Goal: Task Accomplishment & Management: Complete application form

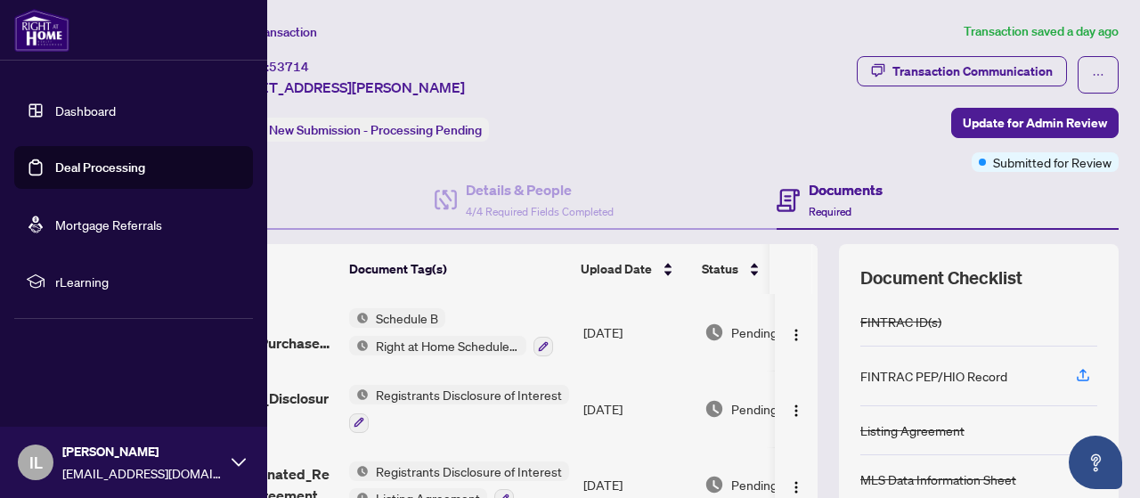
click at [93, 168] on link "Deal Processing" at bounding box center [100, 167] width 90 height 16
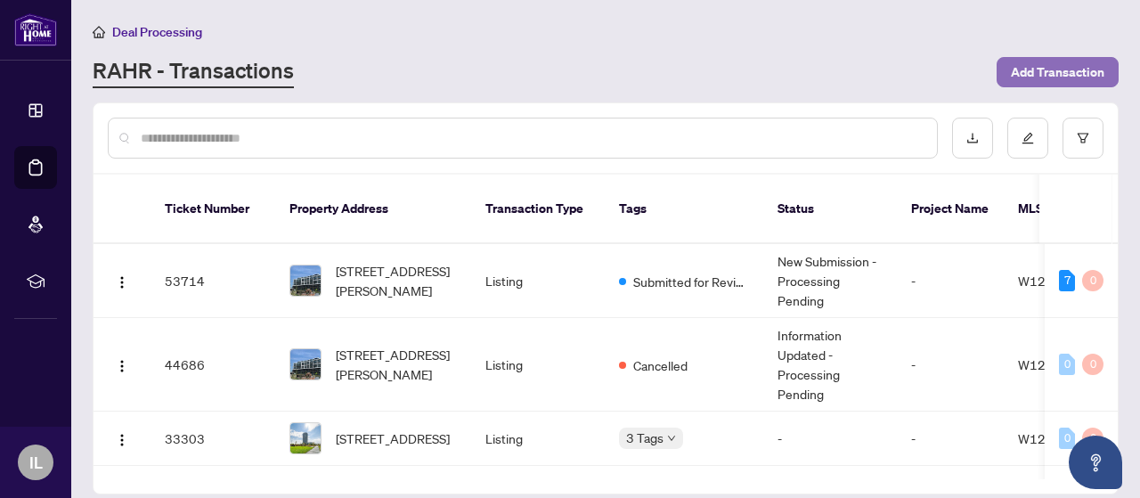
click at [1047, 67] on span "Add Transaction" at bounding box center [1058, 72] width 94 height 29
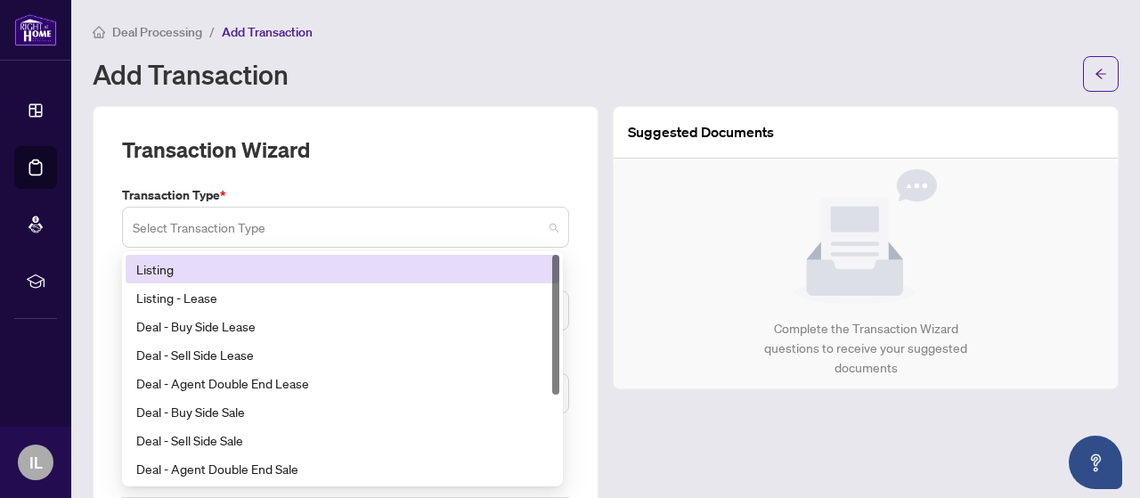
click at [556, 232] on div "Select Transaction Type" at bounding box center [345, 227] width 447 height 41
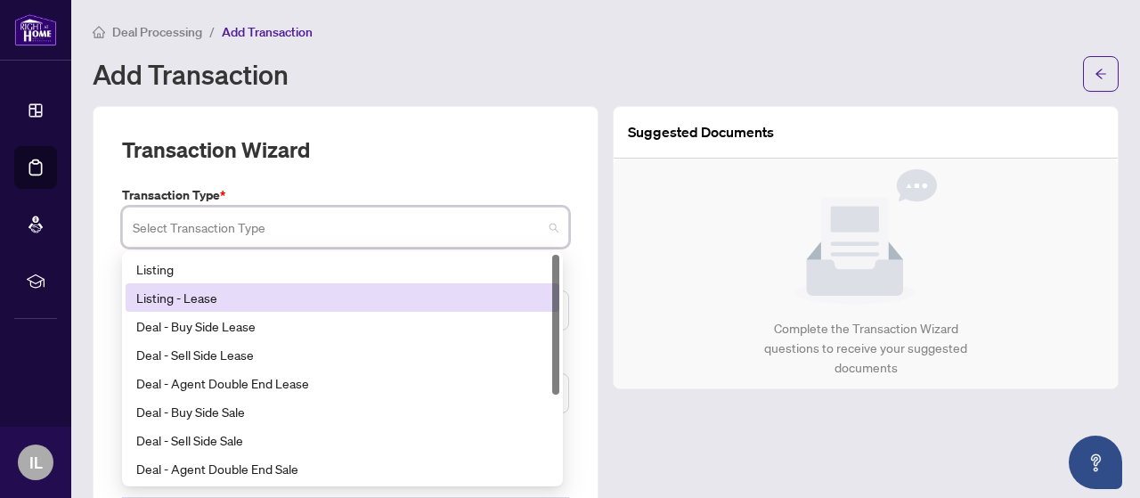
click at [227, 292] on div "Listing - Lease" at bounding box center [342, 298] width 413 height 20
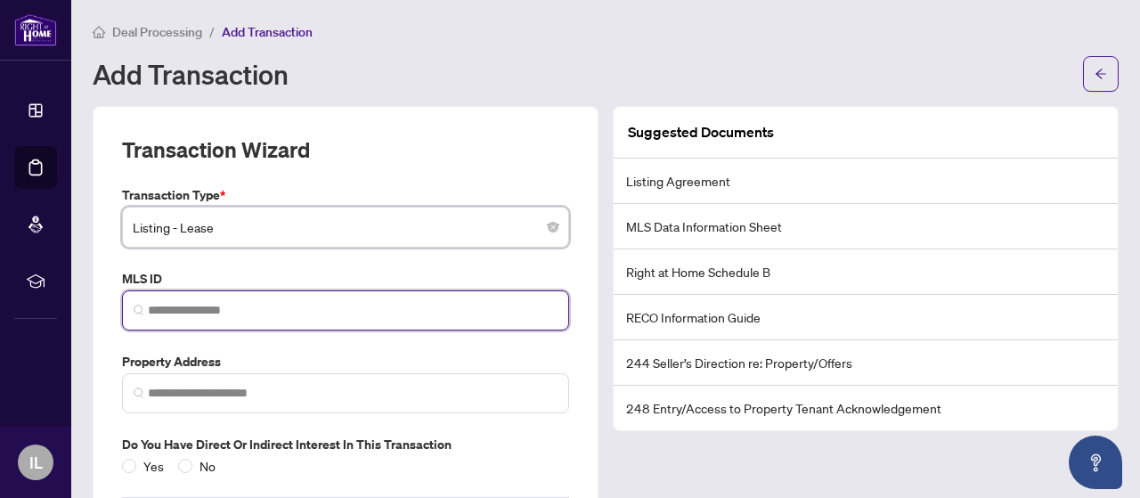
click at [184, 311] on input "search" at bounding box center [353, 310] width 410 height 19
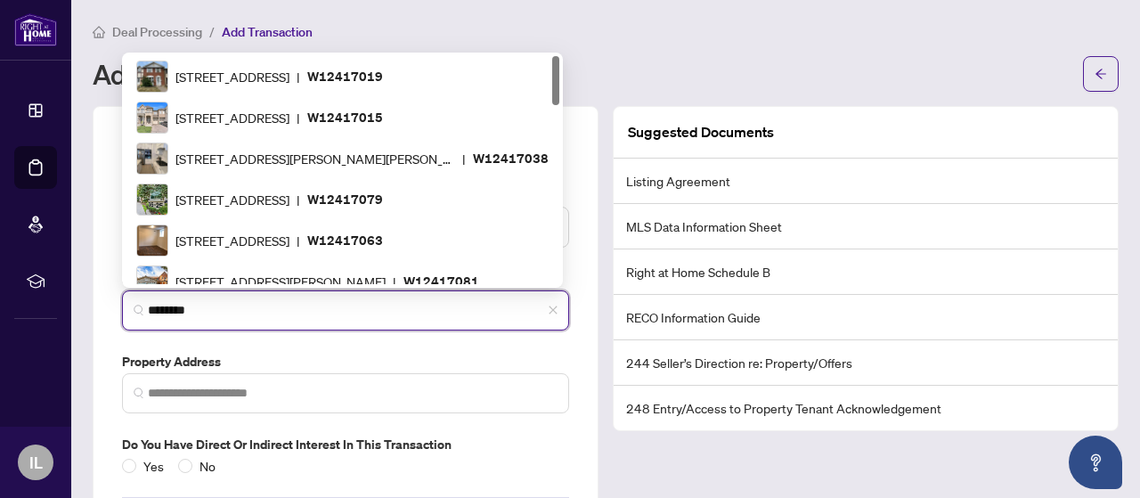
type input "*********"
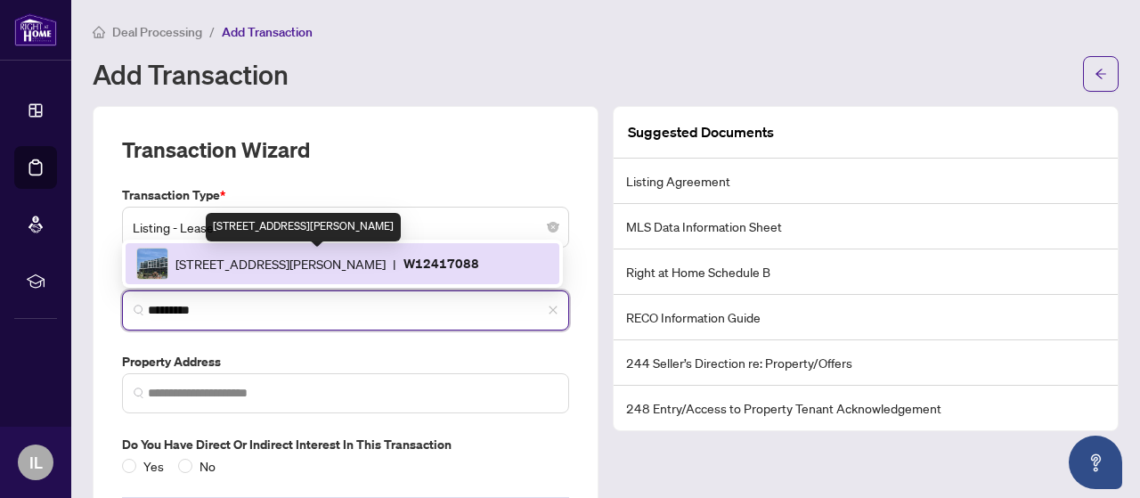
click at [307, 256] on span "[STREET_ADDRESS][PERSON_NAME]" at bounding box center [281, 264] width 210 height 20
type input "**********"
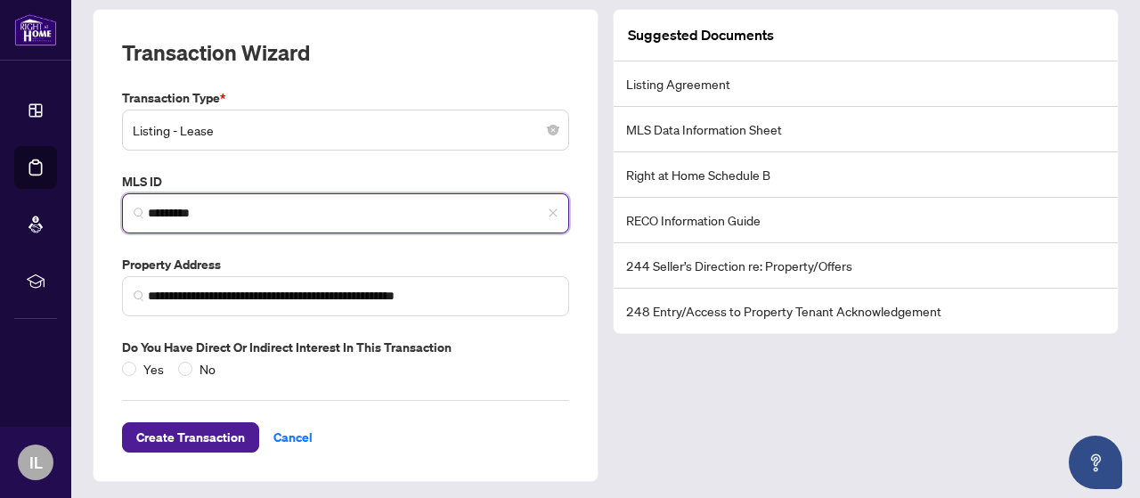
scroll to position [98, 0]
type input "*********"
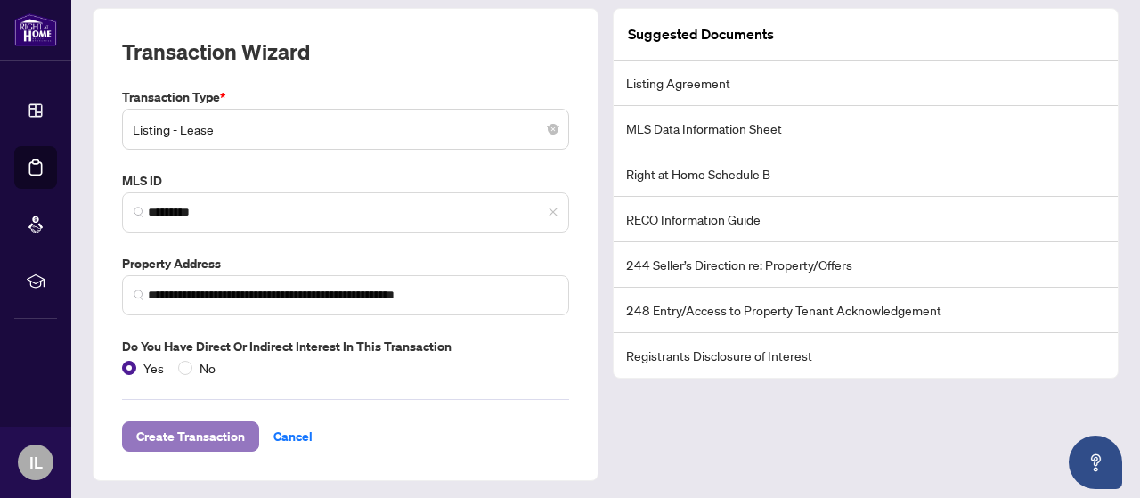
click at [201, 439] on span "Create Transaction" at bounding box center [190, 436] width 109 height 29
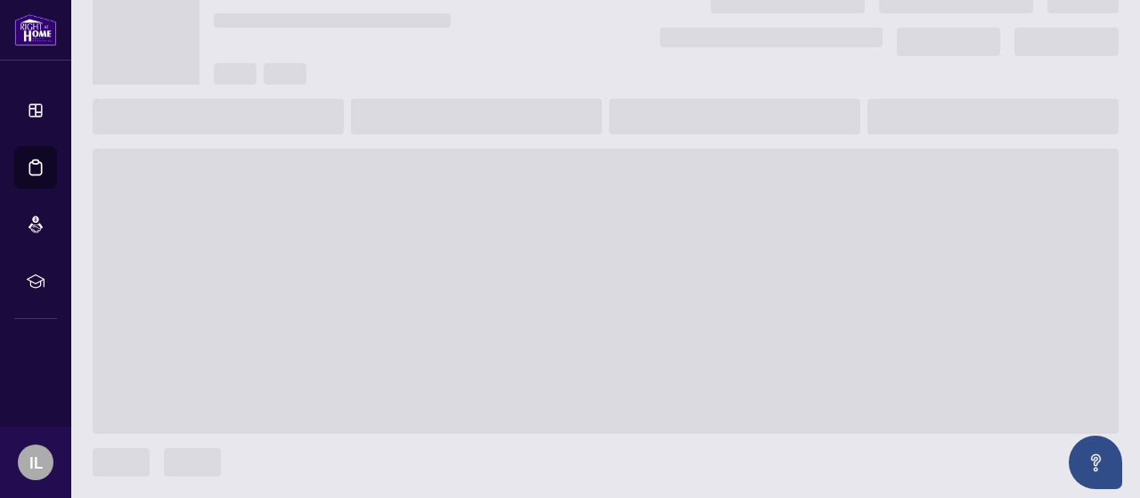
scroll to position [77, 0]
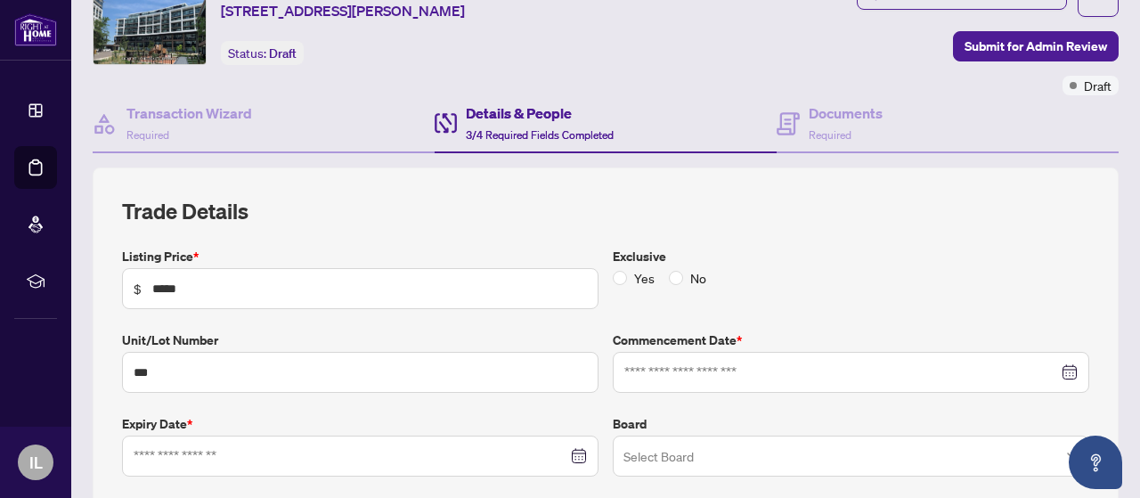
type input "**********"
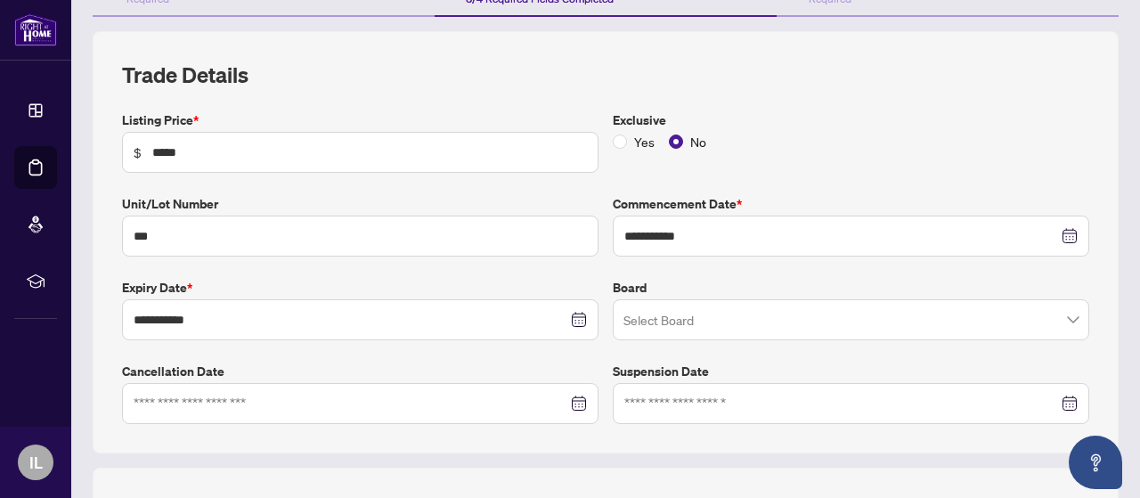
scroll to position [255, 0]
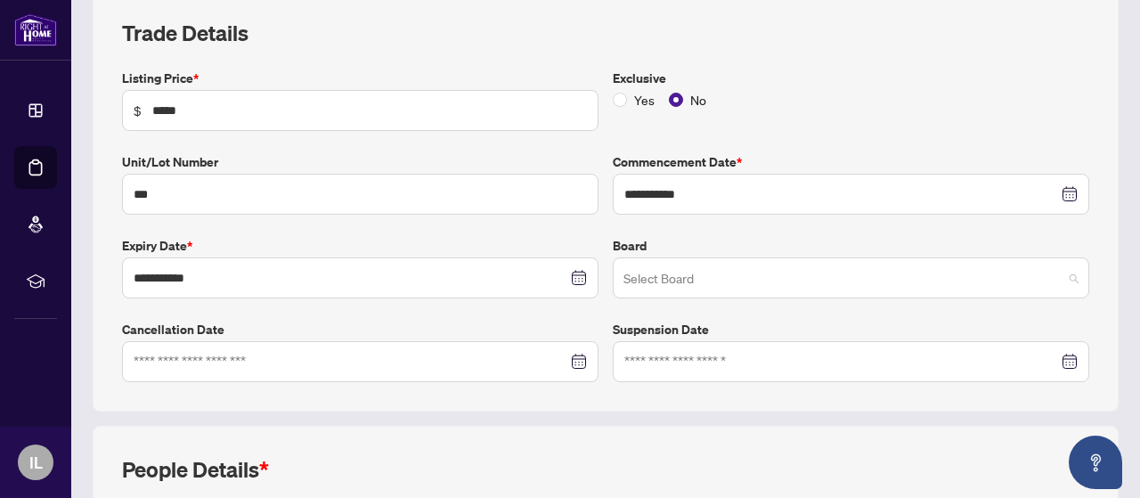
click at [1069, 274] on div "Select Board" at bounding box center [851, 278] width 477 height 41
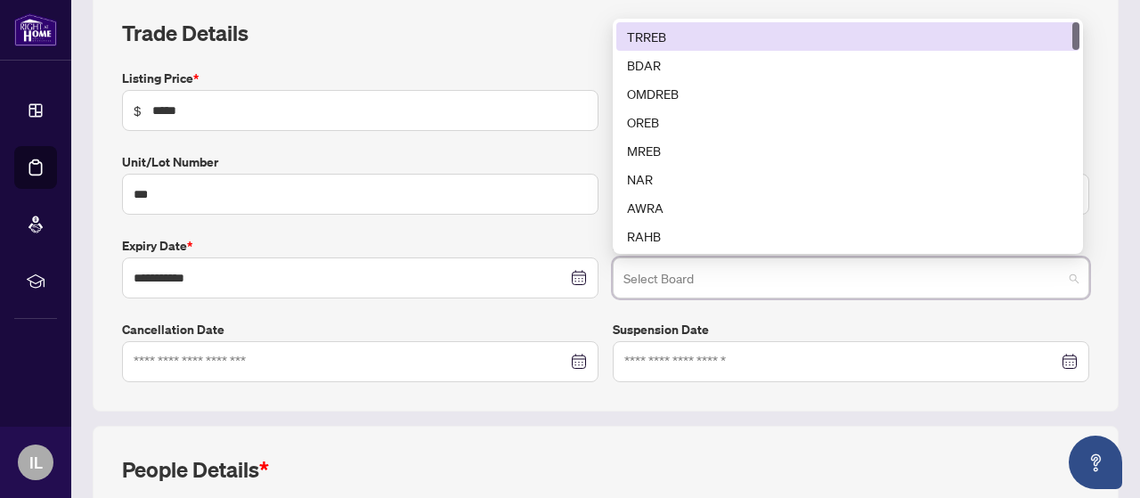
click at [658, 32] on div "TRREB" at bounding box center [848, 37] width 442 height 20
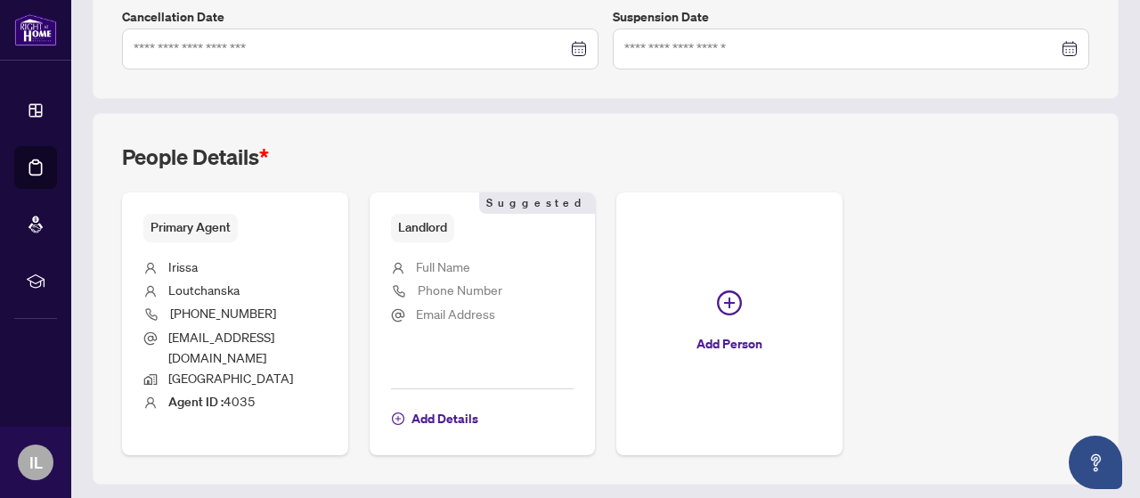
scroll to position [595, 0]
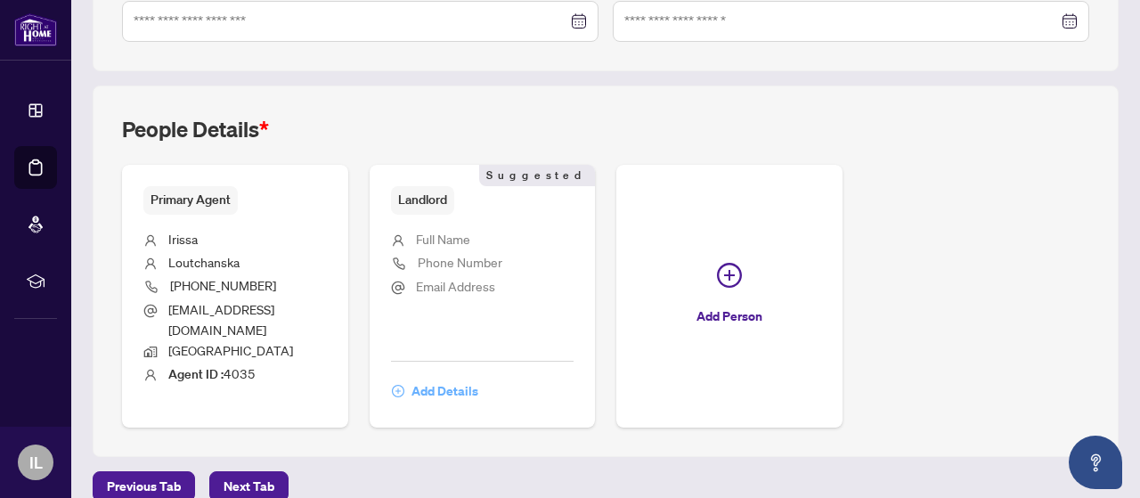
click at [478, 377] on span "Add Details" at bounding box center [445, 391] width 67 height 29
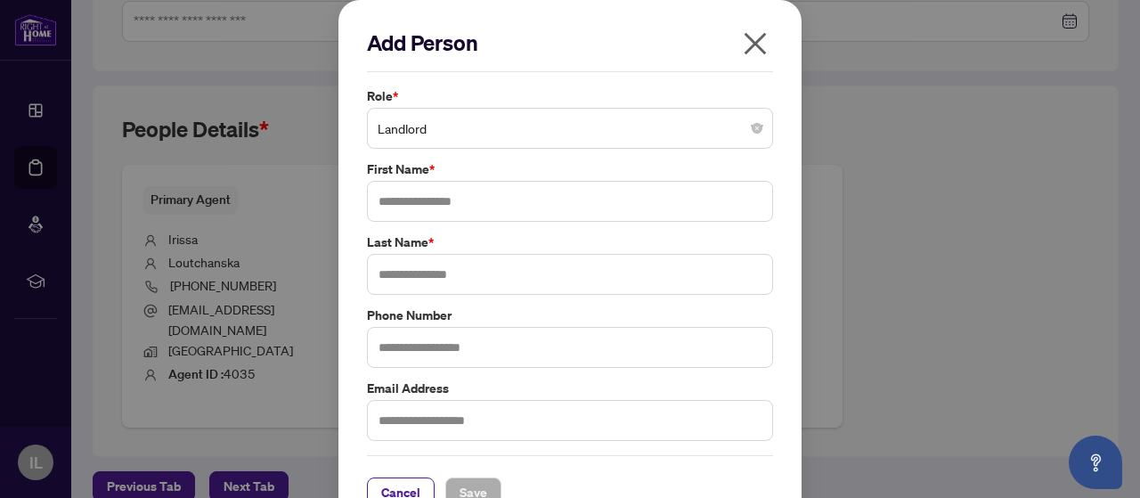
scroll to position [34, 0]
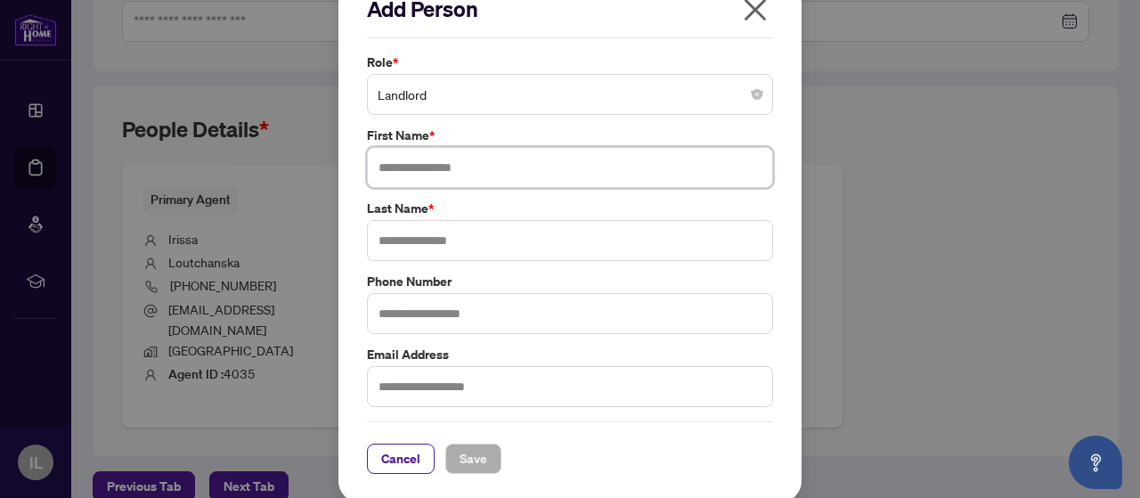
click at [435, 168] on input "text" at bounding box center [570, 167] width 406 height 41
type input "**********"
click at [392, 243] on input "text" at bounding box center [570, 240] width 406 height 41
type input "*********"
click at [425, 311] on input "text" at bounding box center [570, 313] width 406 height 41
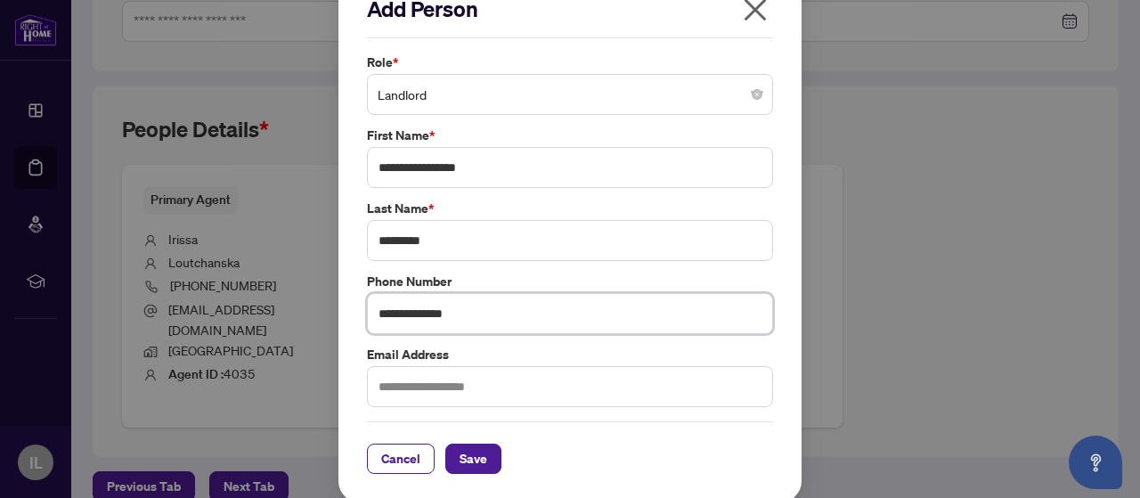
type input "**********"
click at [381, 383] on input "text" at bounding box center [570, 386] width 406 height 41
paste input "**********"
type input "**********"
click at [462, 454] on span "Save" at bounding box center [474, 459] width 28 height 29
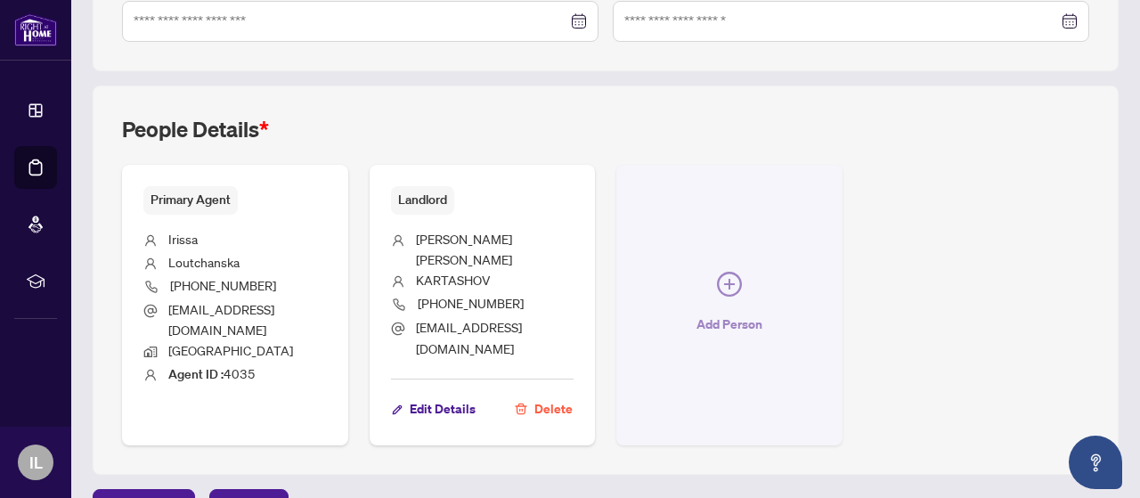
click at [742, 274] on span "button" at bounding box center [729, 288] width 25 height 32
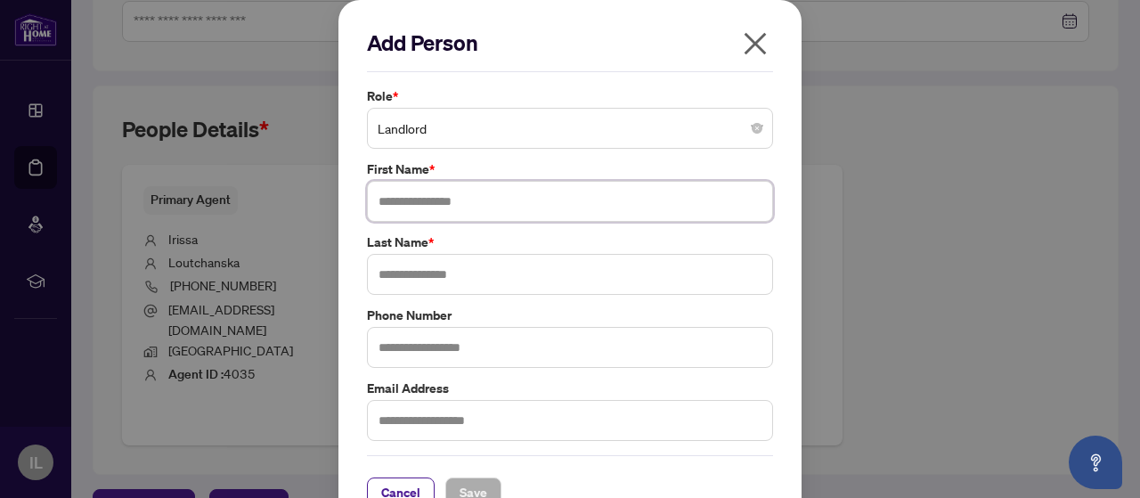
click at [507, 204] on input "text" at bounding box center [570, 201] width 406 height 41
type input "**********"
click at [495, 266] on input "text" at bounding box center [570, 274] width 406 height 41
type input "******"
click at [503, 339] on input "text" at bounding box center [570, 347] width 406 height 41
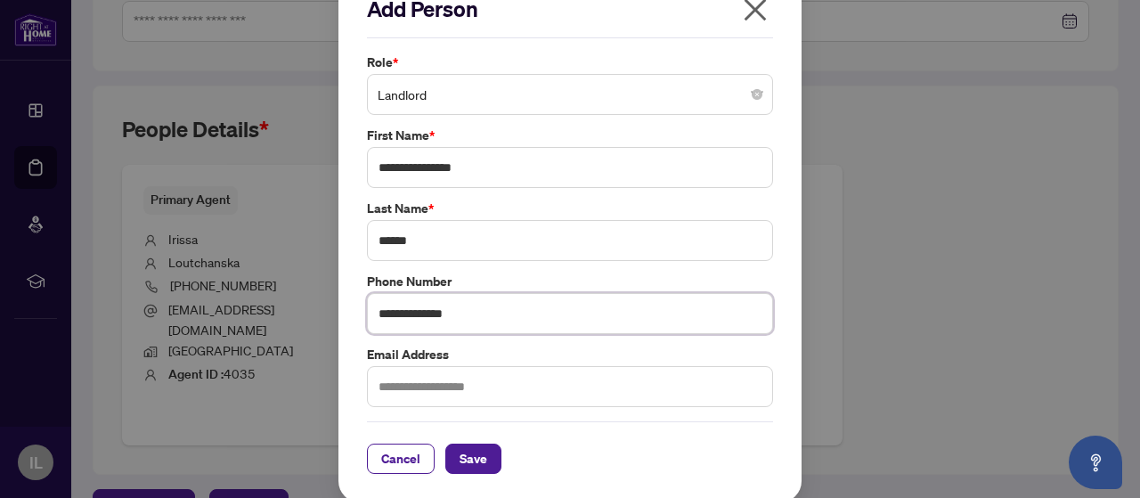
type input "**********"
click at [457, 389] on input "text" at bounding box center [570, 386] width 406 height 41
paste input "**********"
type input "**********"
click at [467, 457] on span "Save" at bounding box center [474, 459] width 28 height 29
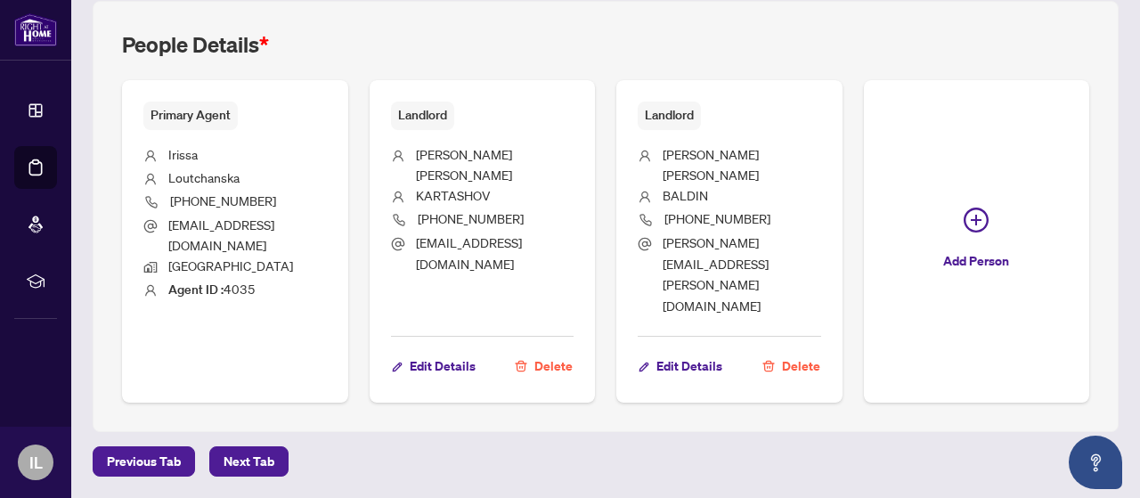
scroll to position [777, 0]
click at [225, 459] on span "Next Tab" at bounding box center [249, 461] width 51 height 29
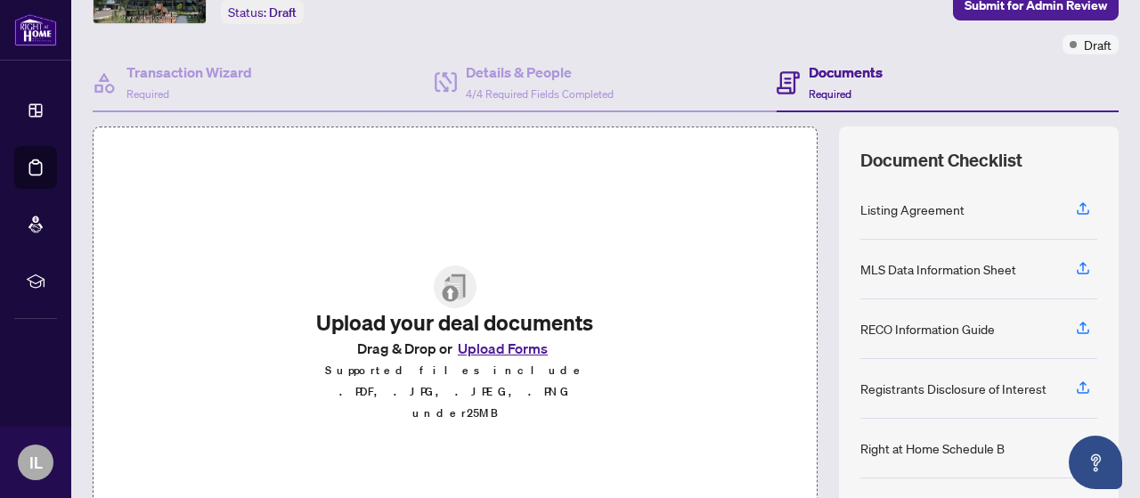
scroll to position [119, 0]
click at [496, 359] on button "Upload Forms" at bounding box center [503, 347] width 101 height 23
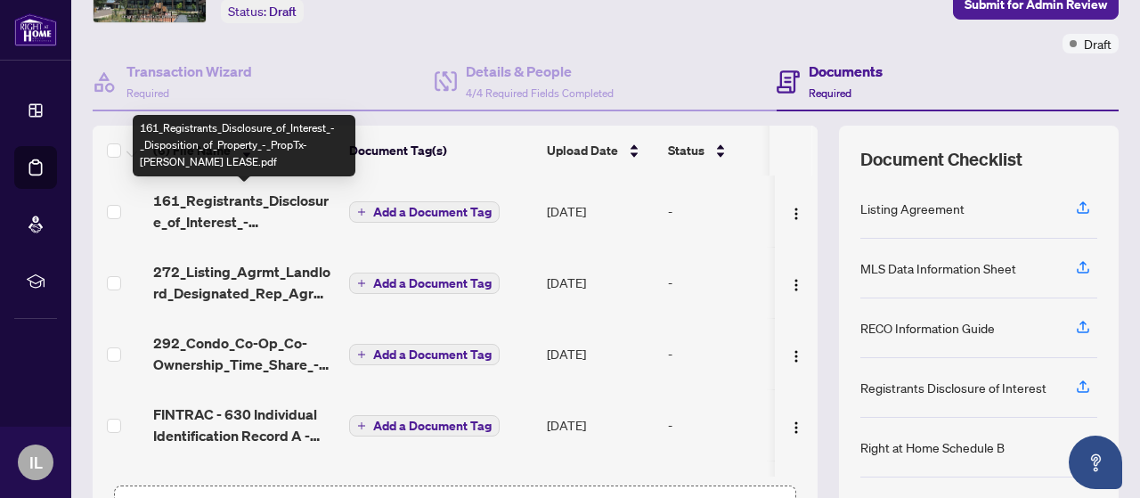
click at [233, 195] on span "161_Registrants_Disclosure_of_Interest_-_Disposition_of_Property_-_PropTx-[PERS…" at bounding box center [244, 211] width 182 height 43
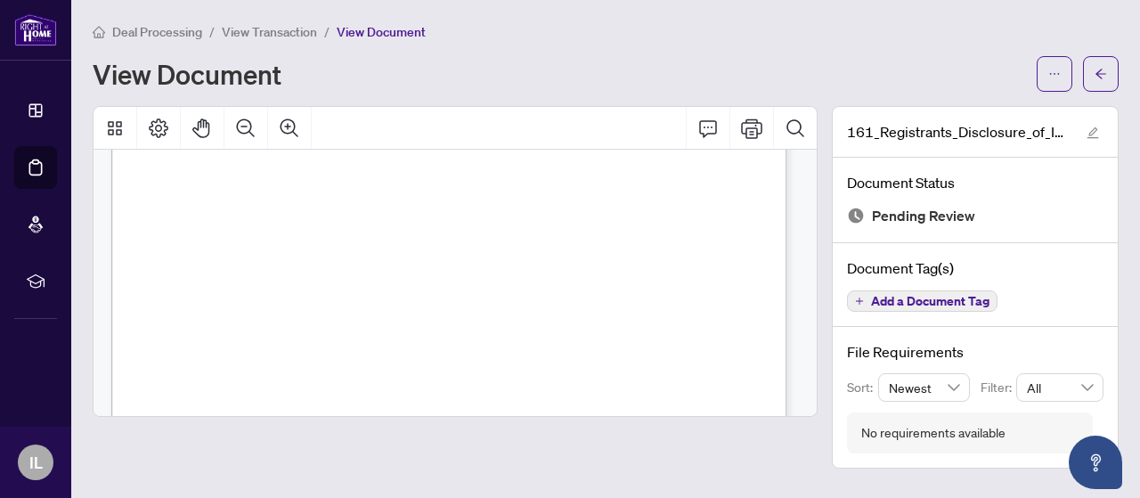
scroll to position [356, 0]
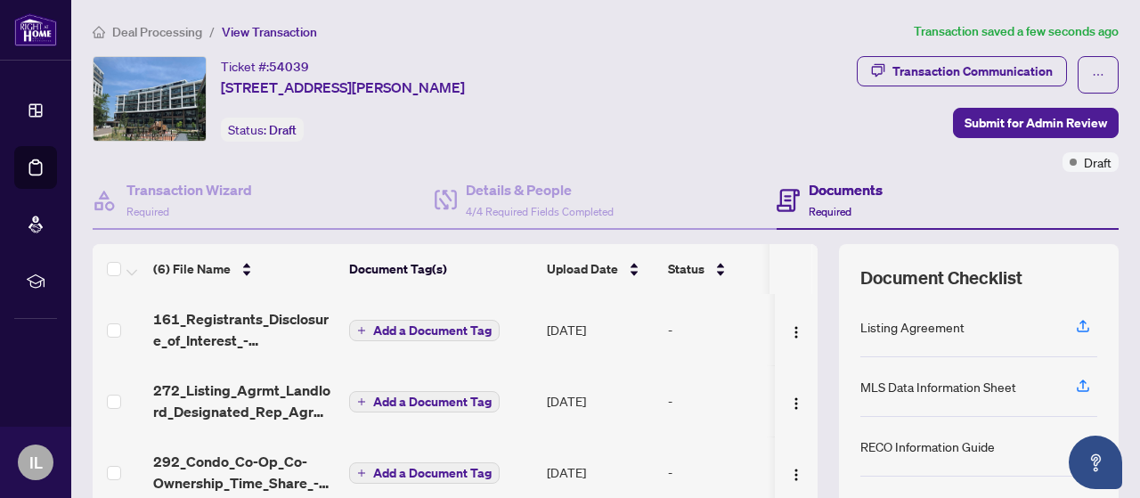
click at [452, 324] on span "Add a Document Tag" at bounding box center [432, 330] width 119 height 12
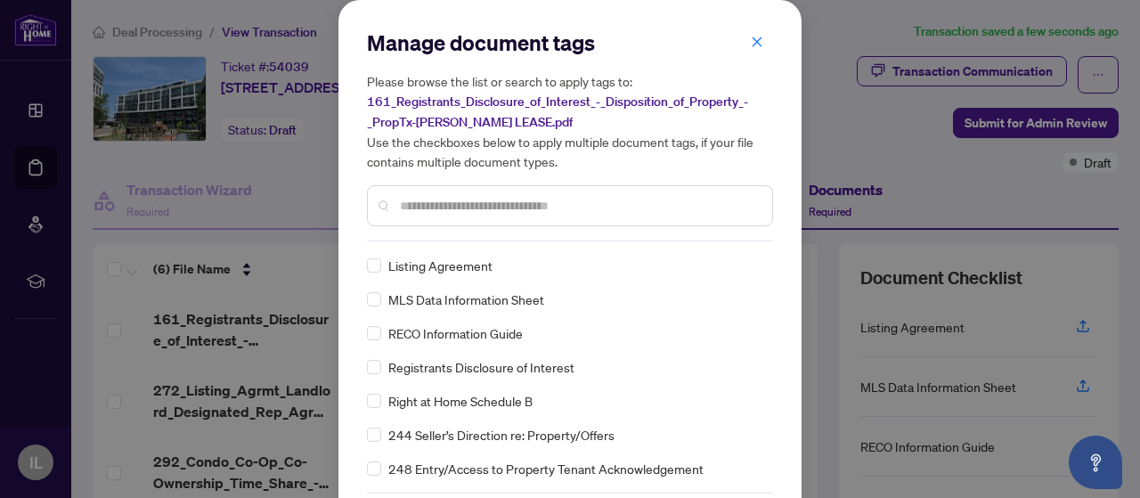
click at [400, 197] on input "text" at bounding box center [579, 206] width 358 height 20
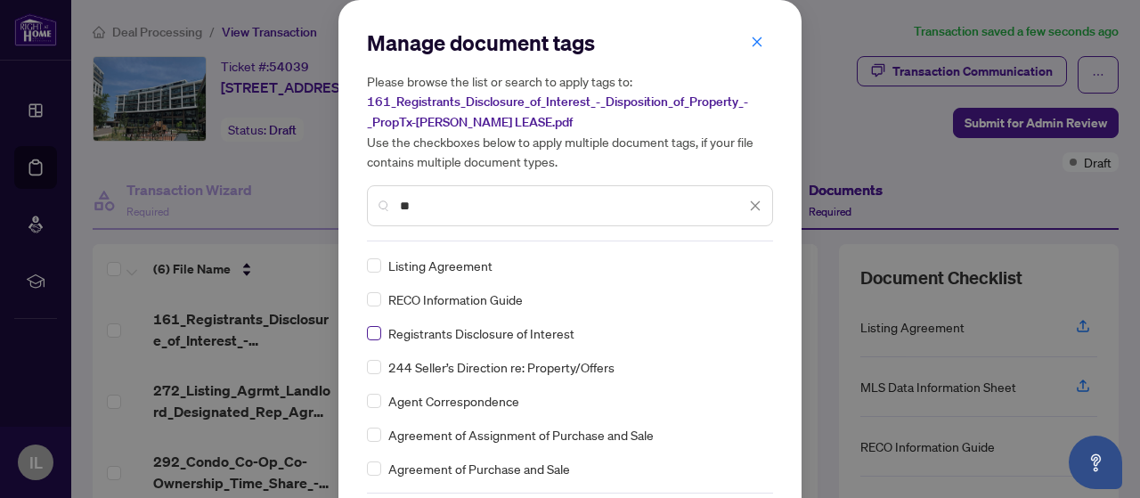
type input "**"
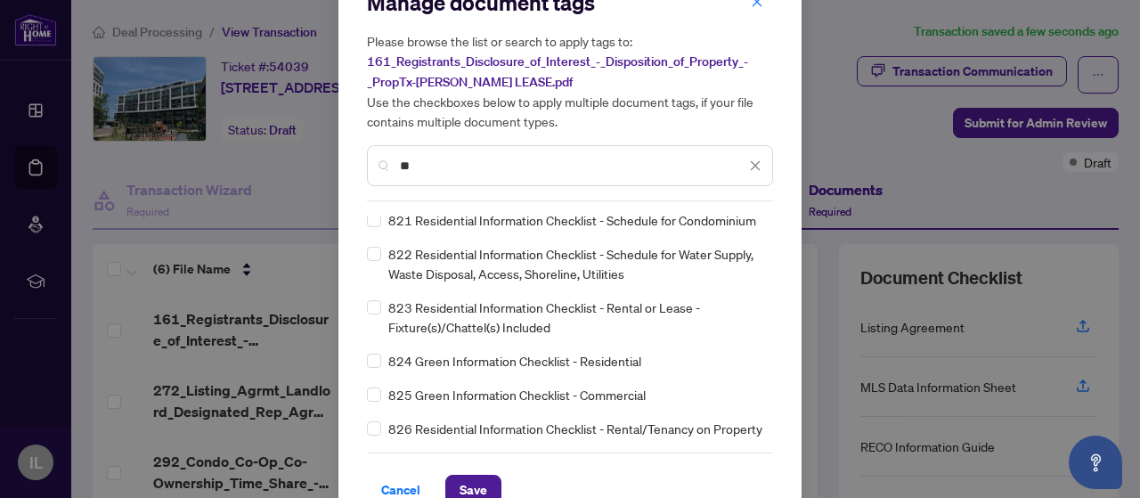
scroll to position [72, 0]
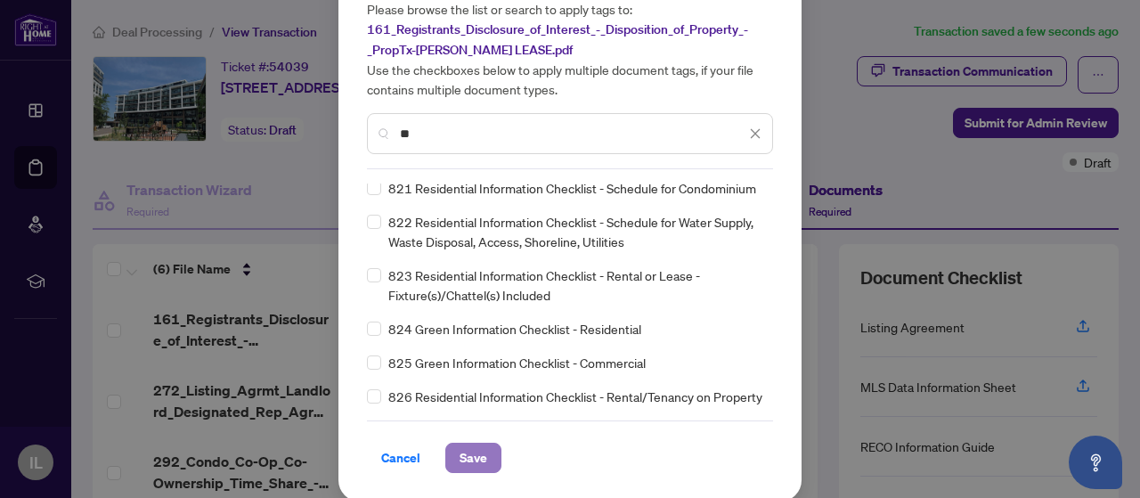
click at [478, 452] on span "Save" at bounding box center [474, 458] width 28 height 29
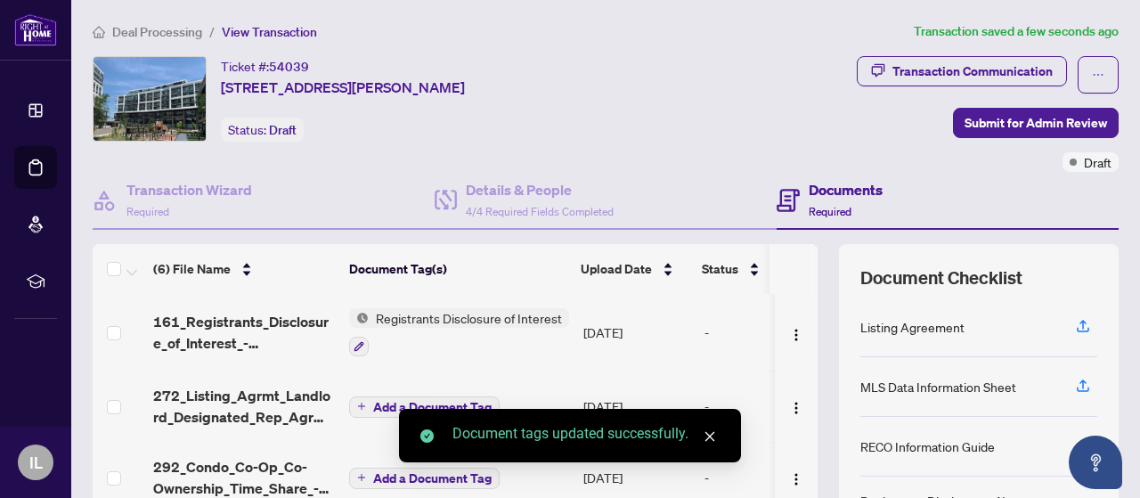
scroll to position [59, 0]
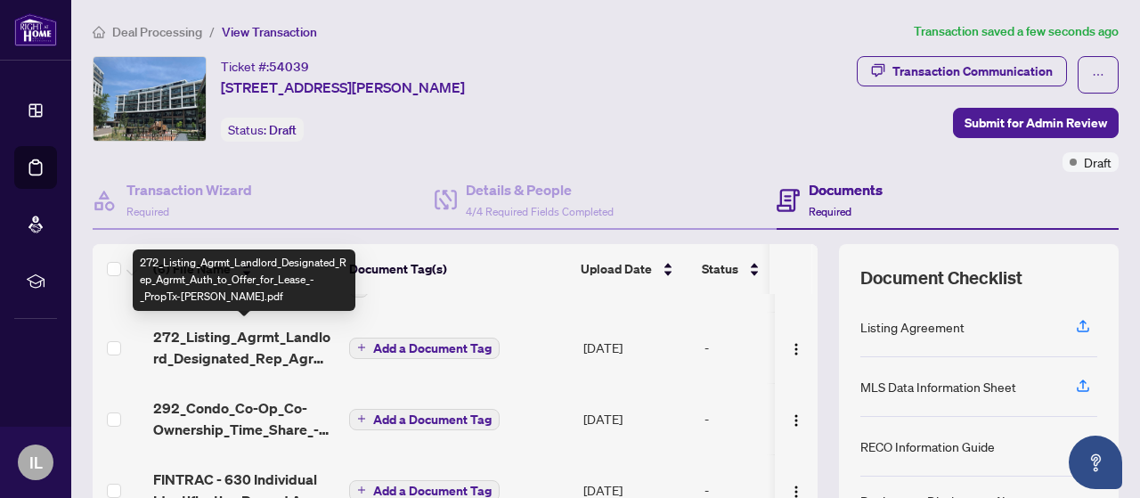
click at [270, 336] on span "272_Listing_Agrmt_Landlord_Designated_Rep_Agrmt_Auth_to_Offer_for_Lease_-_PropT…" at bounding box center [244, 347] width 182 height 43
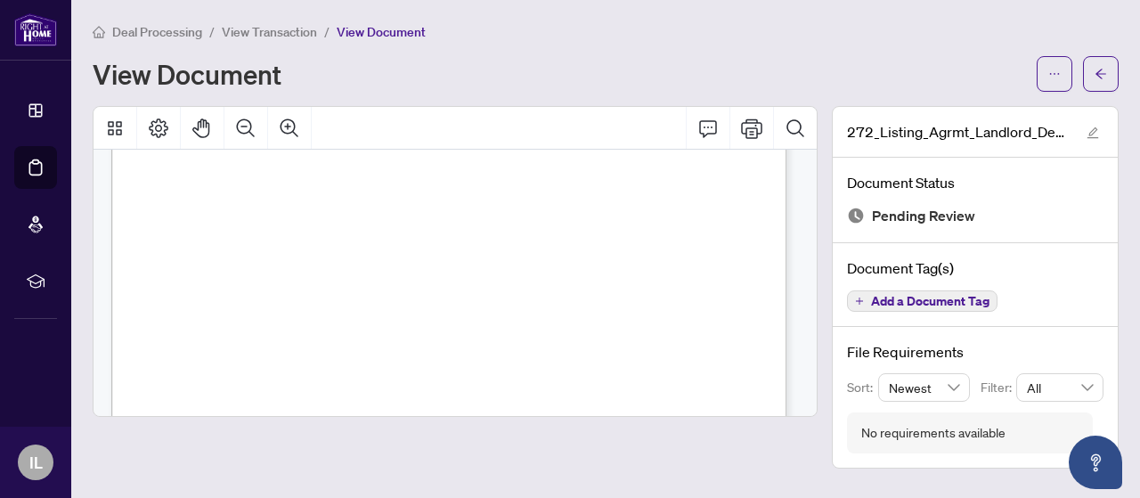
scroll to position [1306, 0]
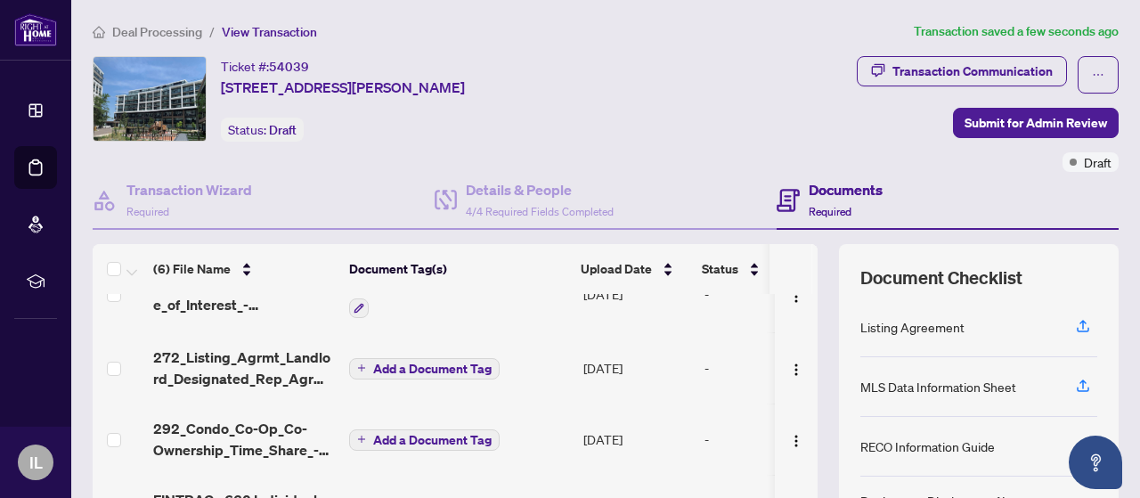
scroll to position [59, 0]
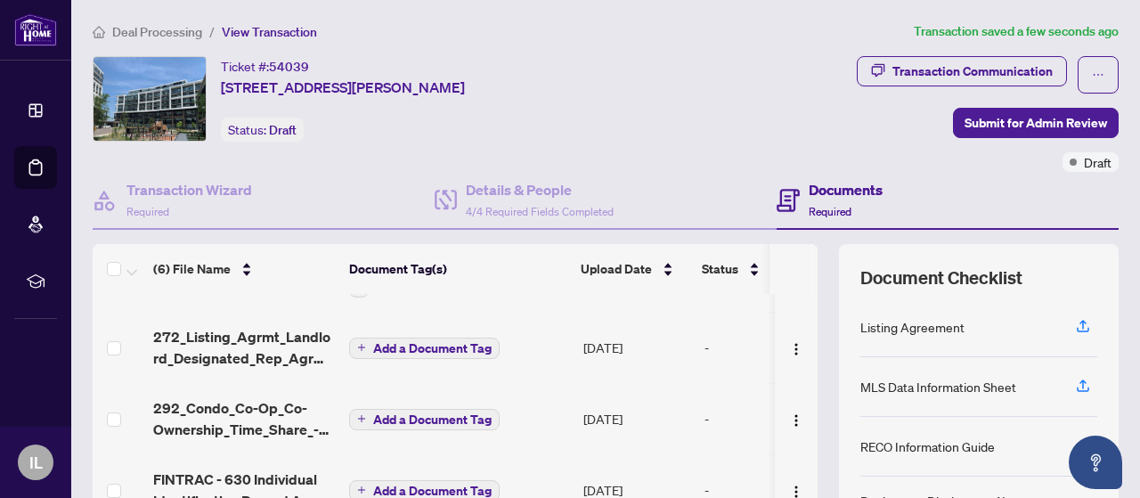
click at [428, 342] on span "Add a Document Tag" at bounding box center [432, 348] width 119 height 12
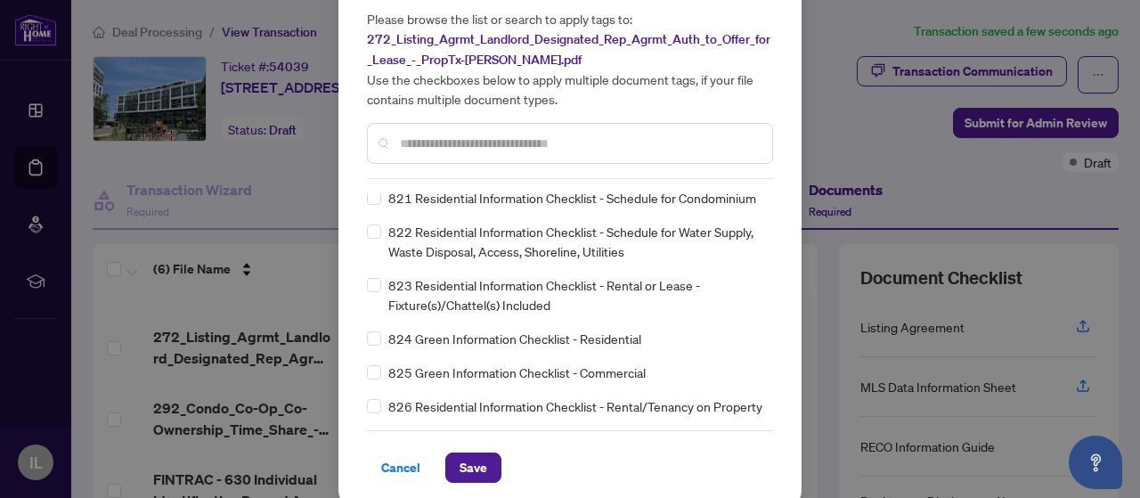
scroll to position [72, 0]
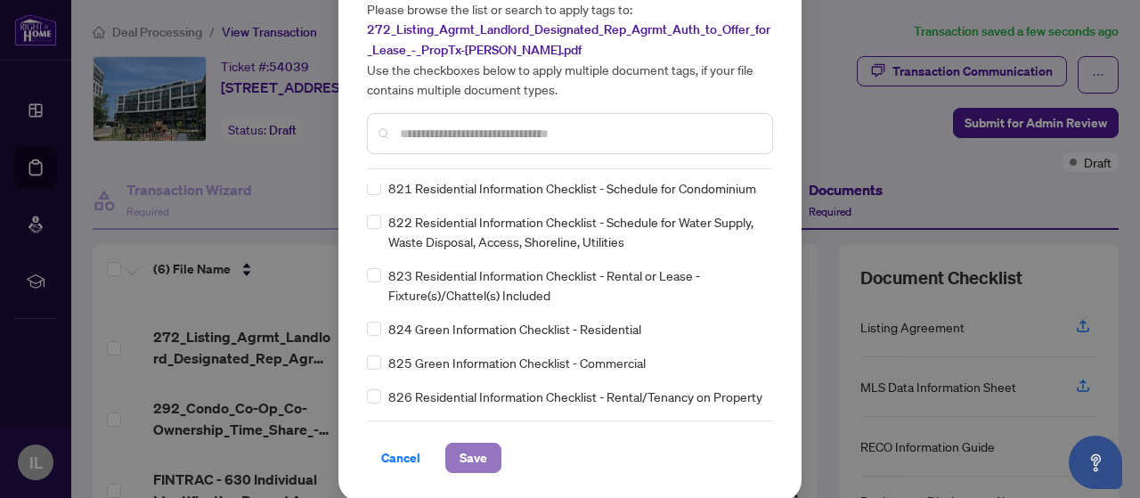
click at [479, 454] on button "Save" at bounding box center [474, 458] width 56 height 30
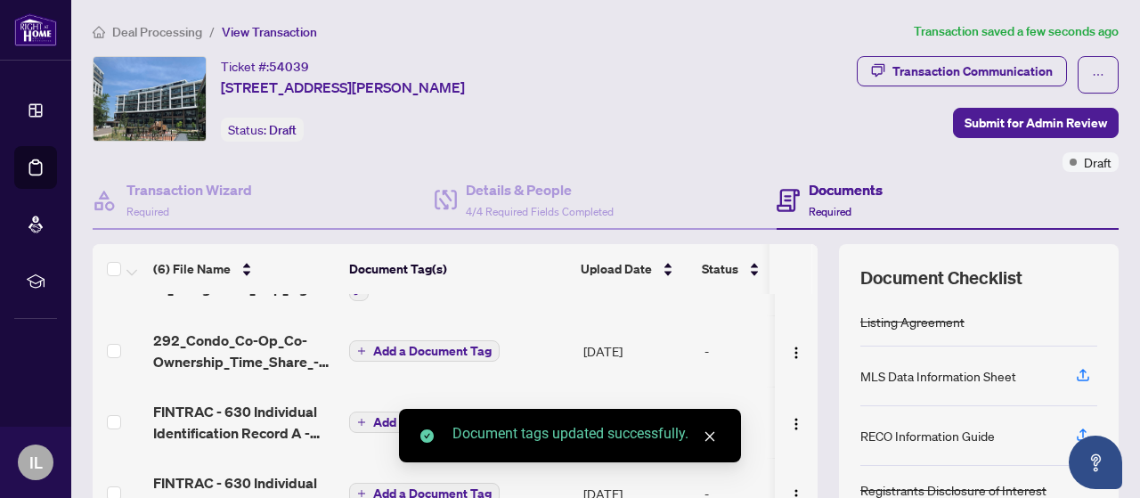
scroll to position [141, 0]
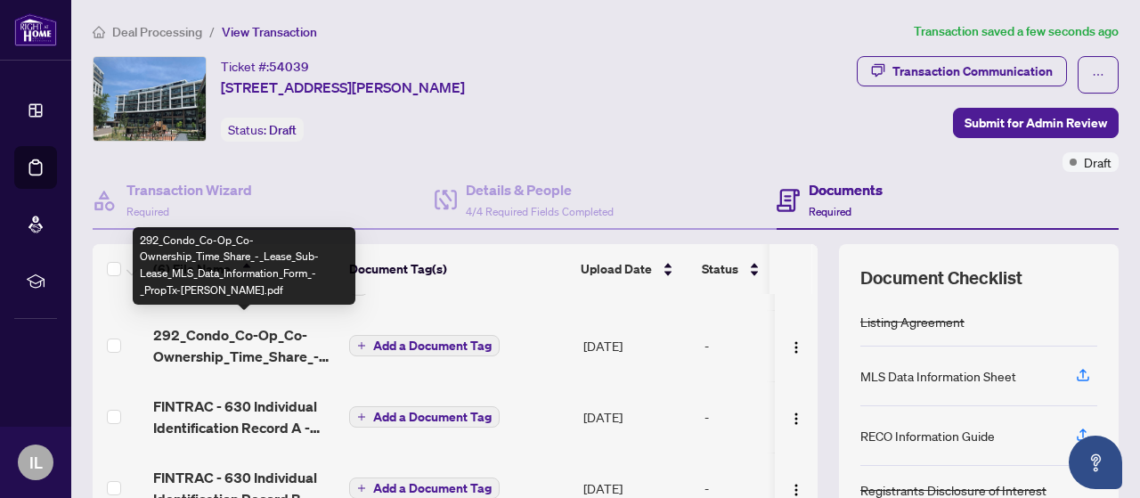
click at [269, 331] on span "292_Condo_Co-Op_Co-Ownership_Time_Share_-_Lease_Sub-Lease_MLS_Data_Information_…" at bounding box center [244, 345] width 182 height 43
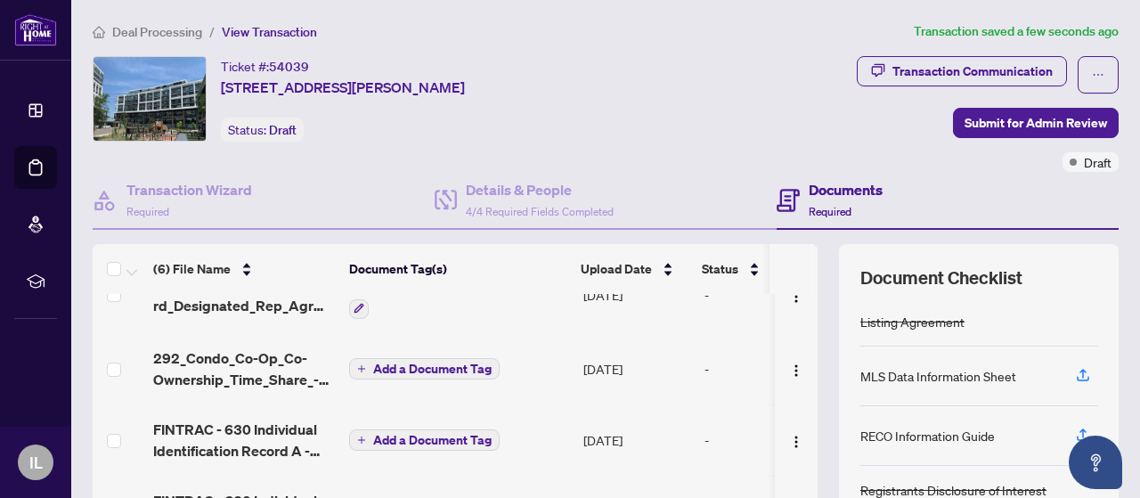
scroll to position [119, 0]
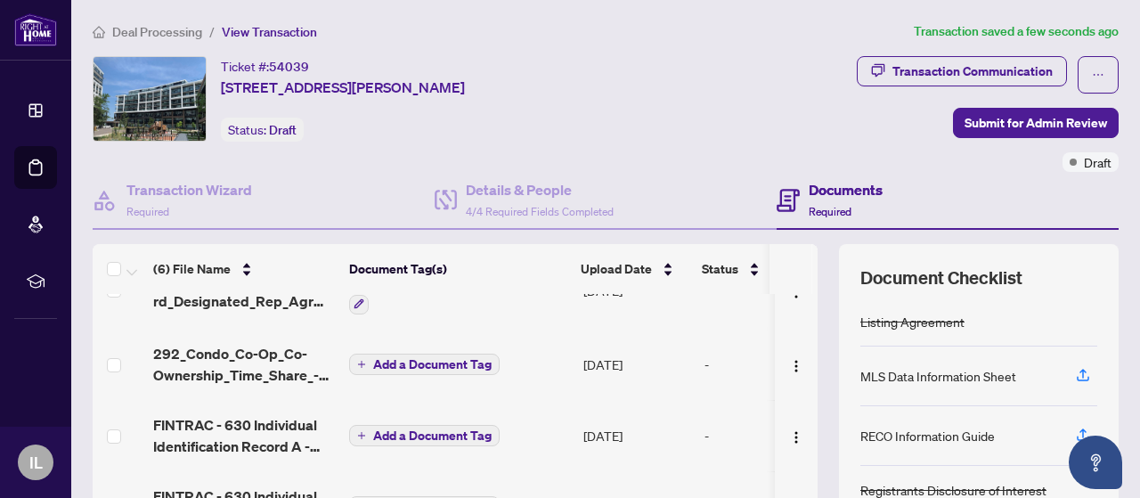
click at [453, 363] on span "Add a Document Tag" at bounding box center [432, 364] width 119 height 12
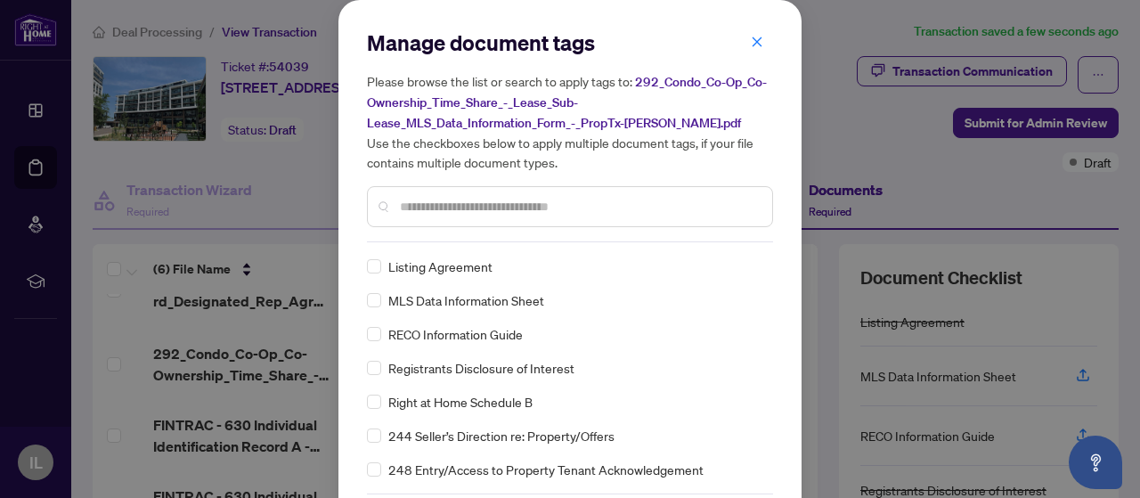
click at [460, 202] on input "text" at bounding box center [579, 207] width 358 height 20
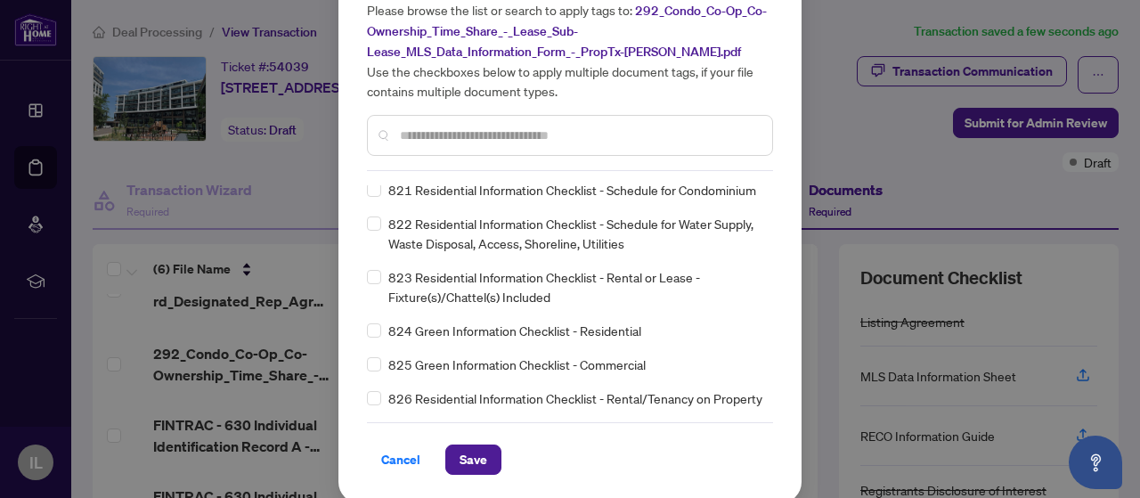
scroll to position [72, 0]
click at [461, 456] on span "Save" at bounding box center [474, 459] width 28 height 29
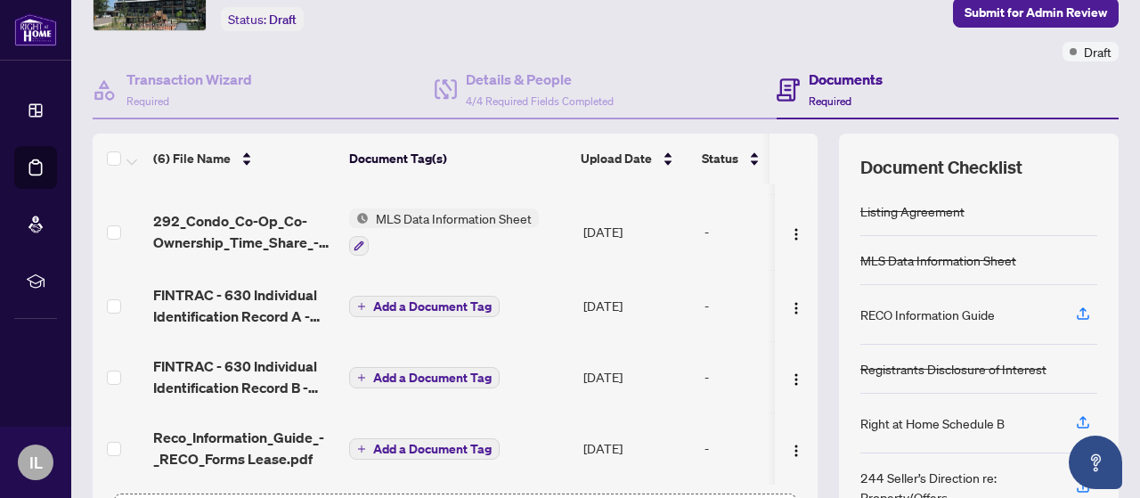
scroll to position [119, 0]
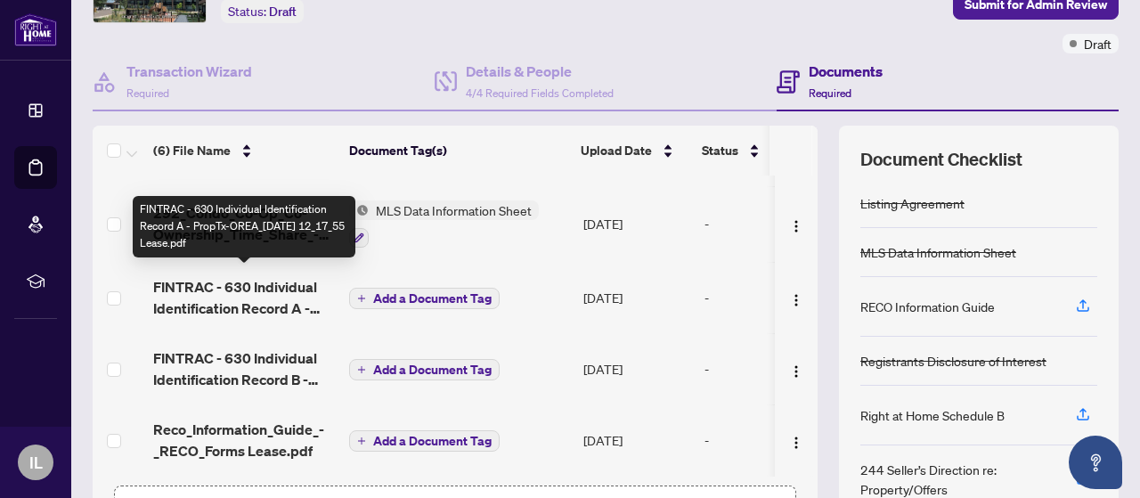
click at [251, 283] on span "FINTRAC - 630 Individual Identification Record A - PropTx-OREA_[DATE] 12_17_55 …" at bounding box center [244, 297] width 182 height 43
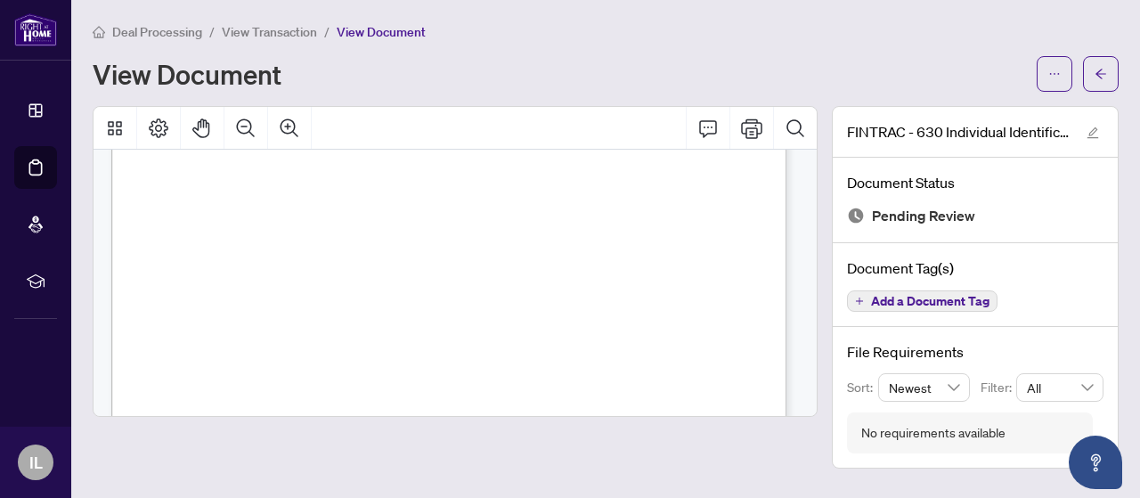
scroll to position [3346, 0]
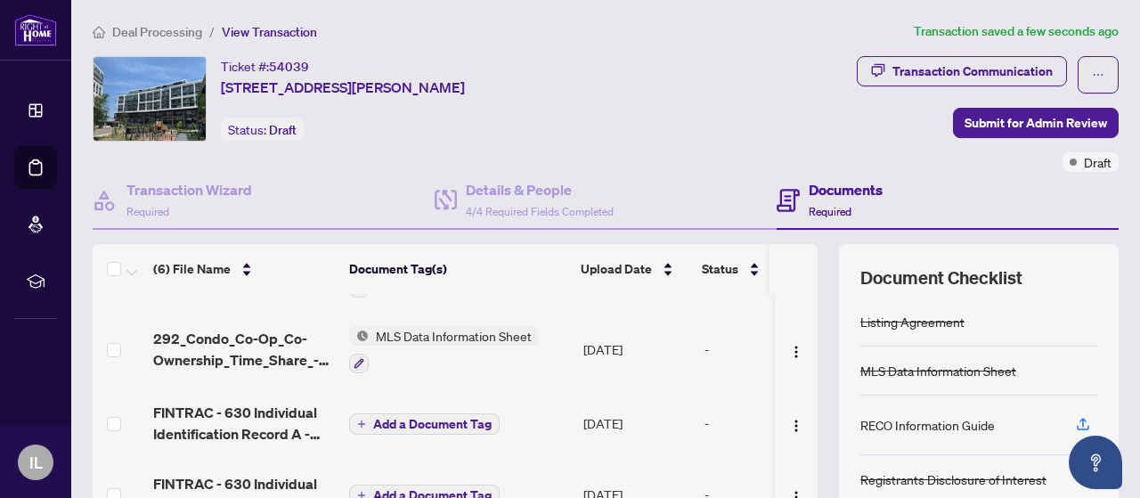
scroll to position [146, 0]
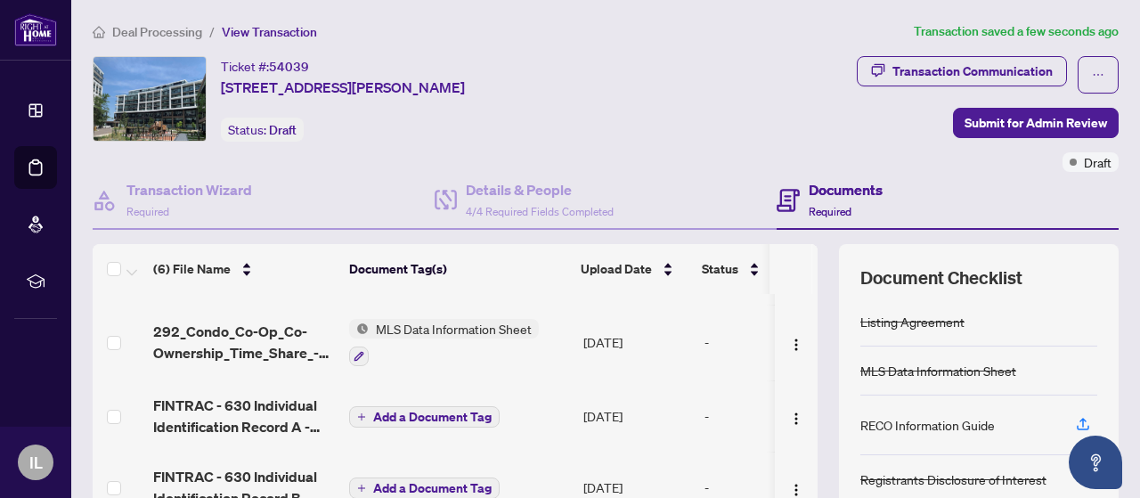
click at [434, 411] on span "Add a Document Tag" at bounding box center [432, 417] width 119 height 12
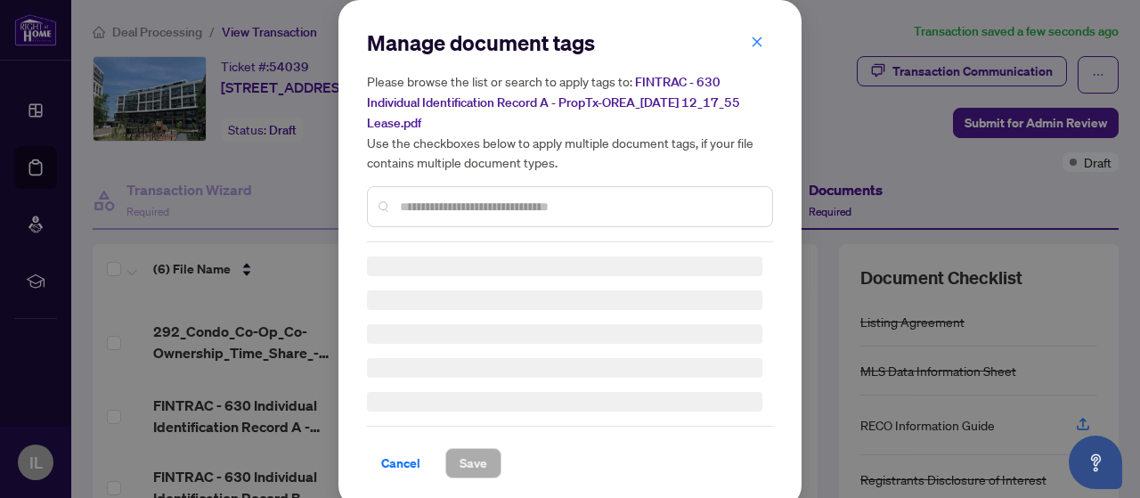
click at [486, 197] on input "text" at bounding box center [579, 207] width 358 height 20
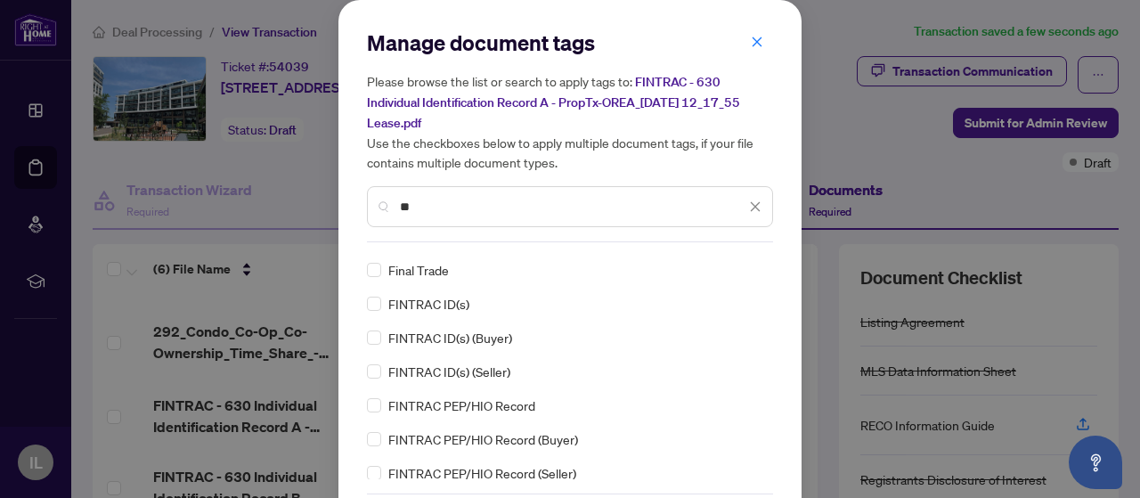
scroll to position [119, 0]
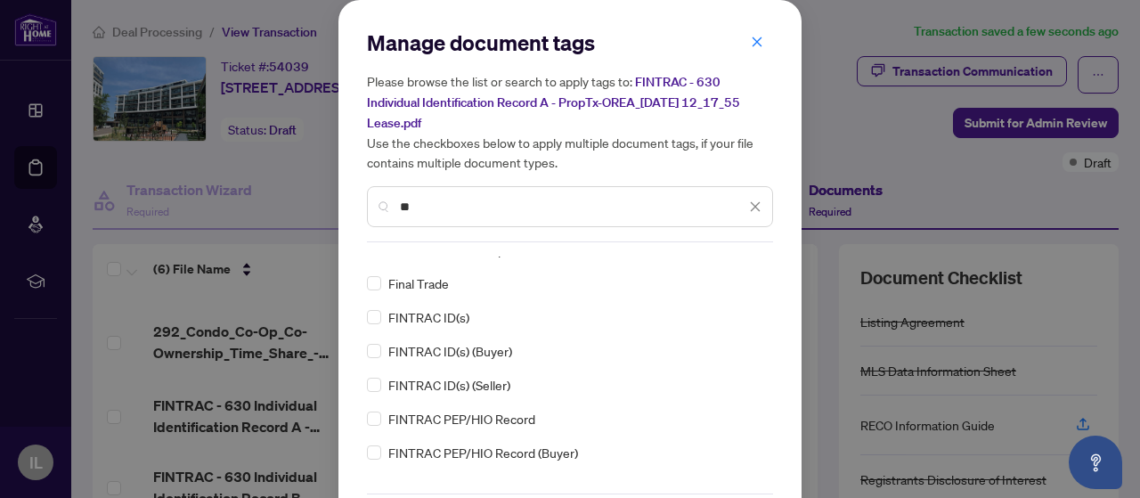
type input "**"
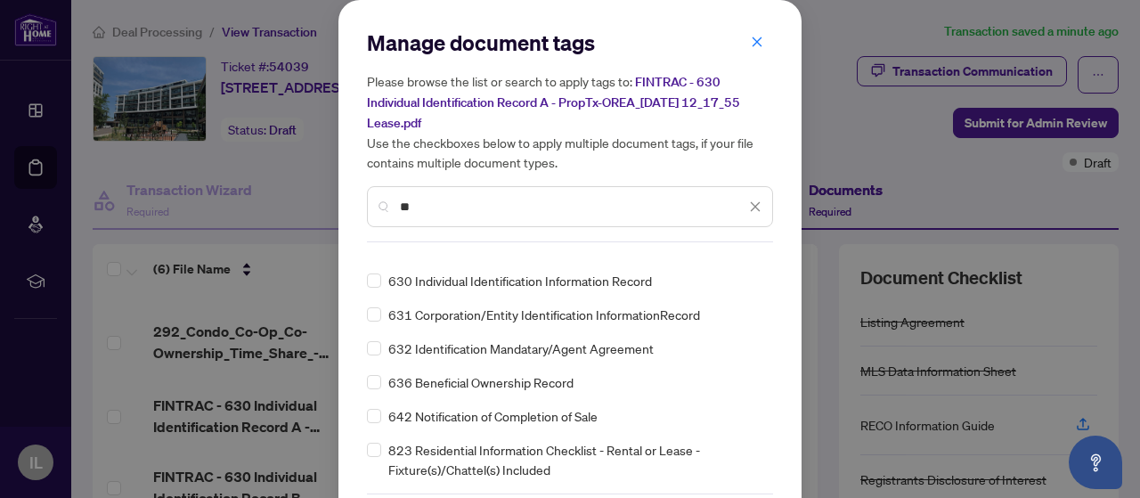
scroll to position [72, 0]
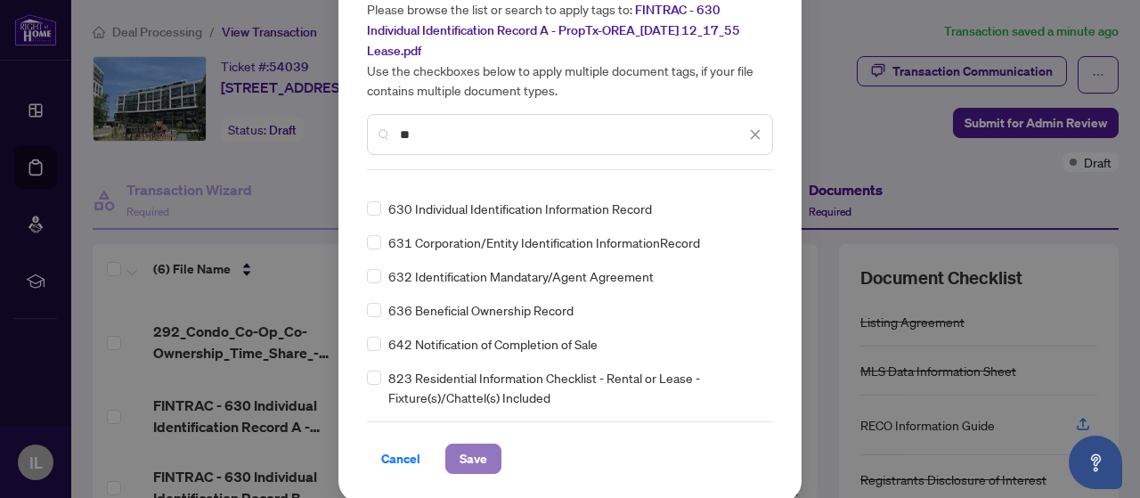
click at [471, 450] on span "Save" at bounding box center [474, 459] width 28 height 29
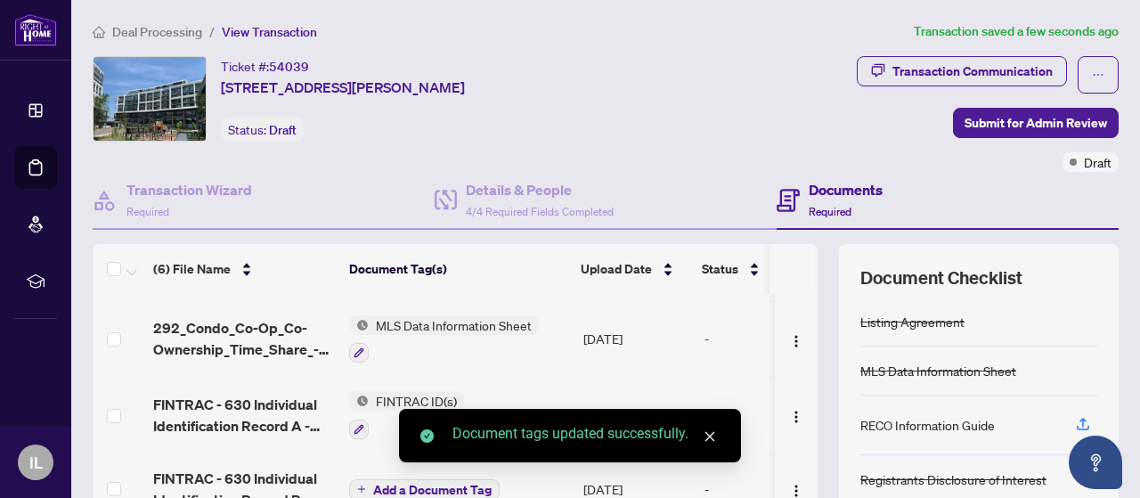
scroll to position [237, 0]
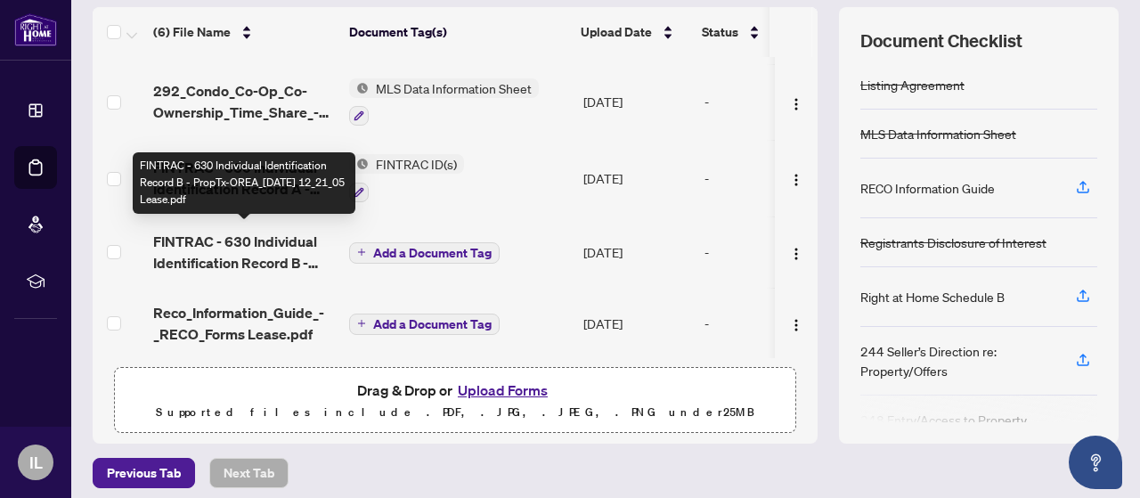
click at [274, 240] on span "FINTRAC - 630 Individual Identification Record B - PropTx-OREA_[DATE] 12_21_05 …" at bounding box center [244, 252] width 182 height 43
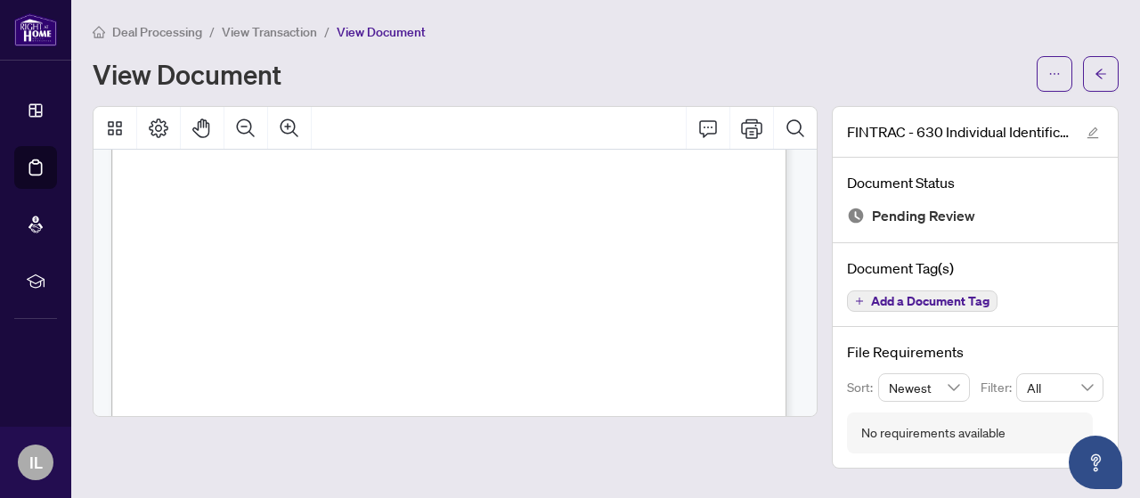
scroll to position [237, 0]
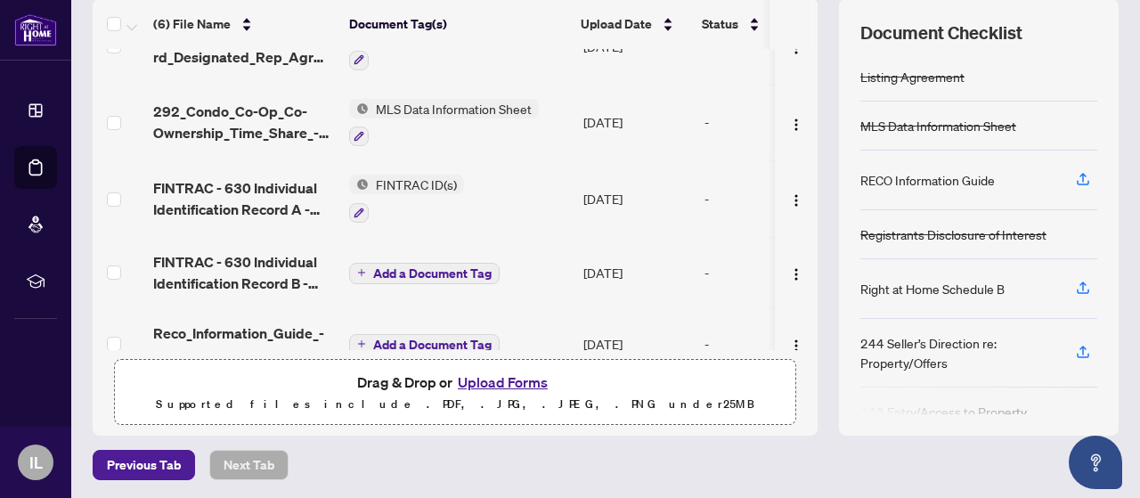
scroll to position [119, 0]
click at [415, 266] on span "Add a Document Tag" at bounding box center [432, 272] width 119 height 12
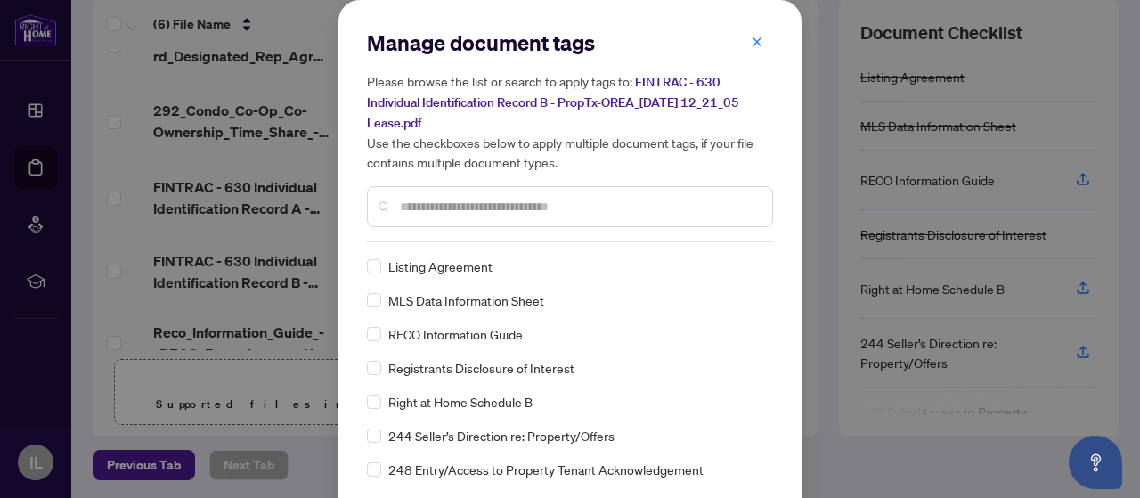
click at [436, 199] on input "text" at bounding box center [579, 207] width 358 height 20
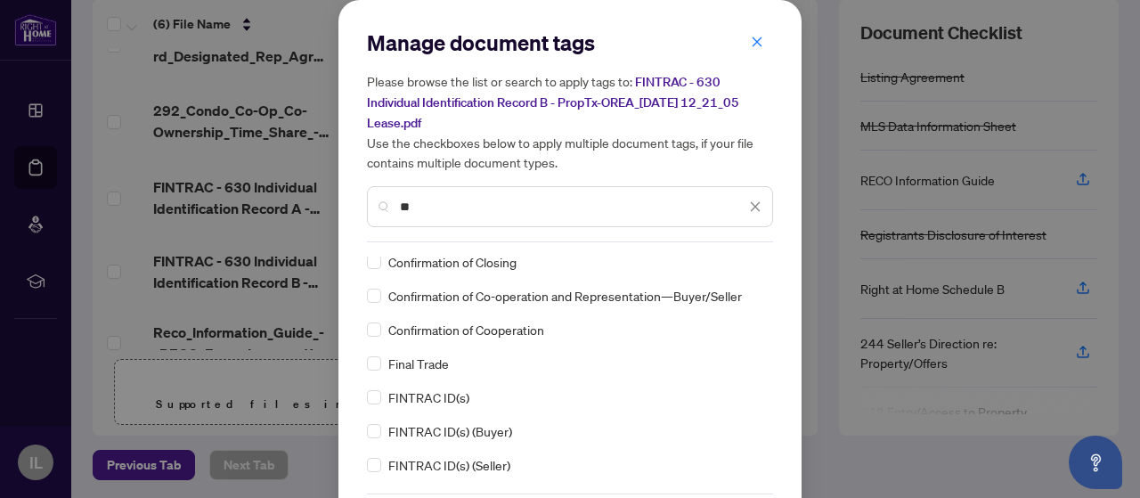
scroll to position [59, 0]
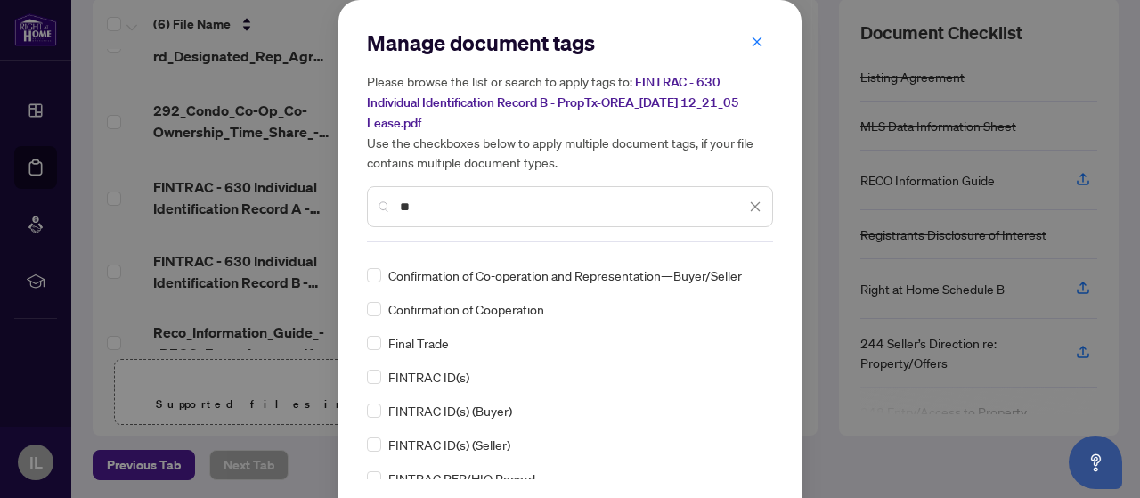
type input "**"
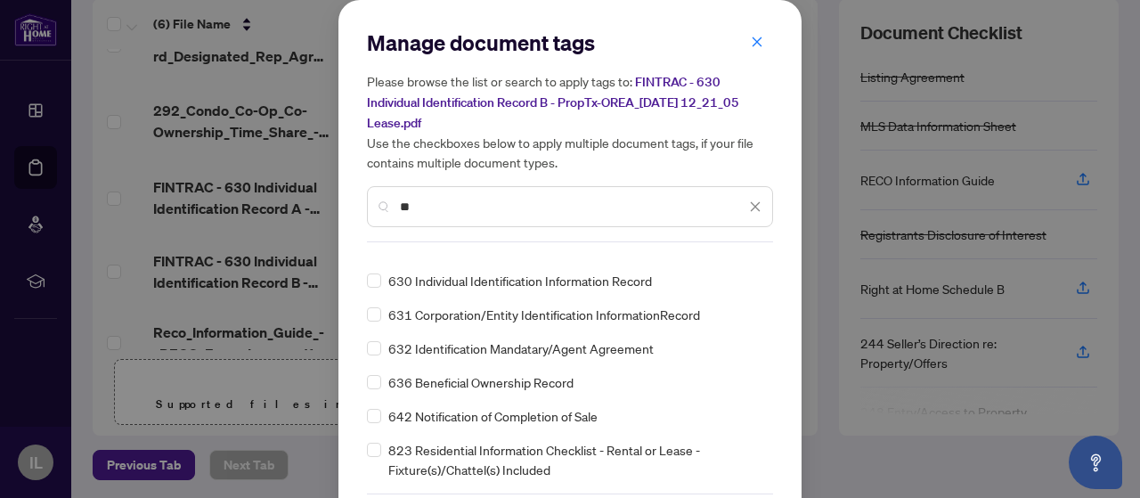
scroll to position [72, 0]
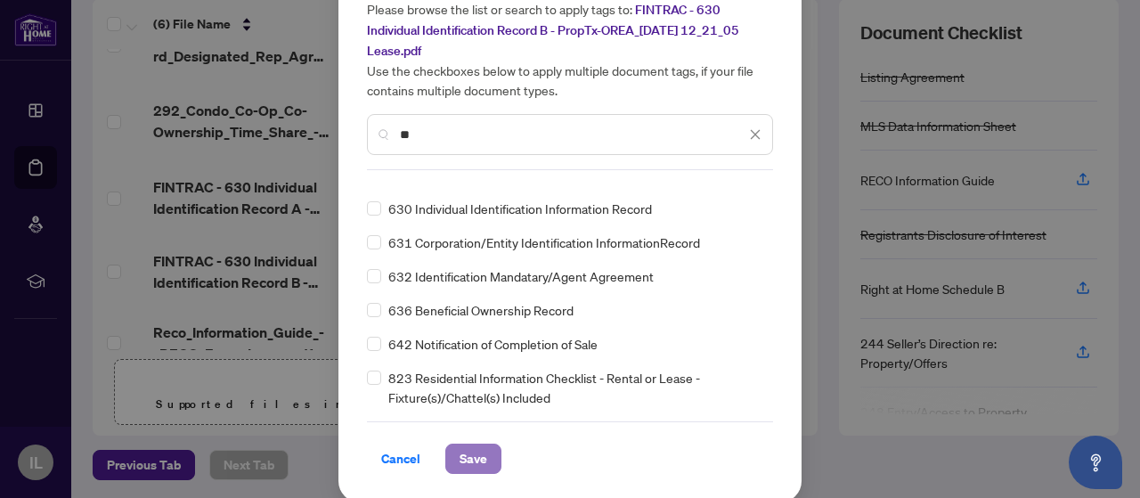
click at [467, 448] on span "Save" at bounding box center [474, 459] width 28 height 29
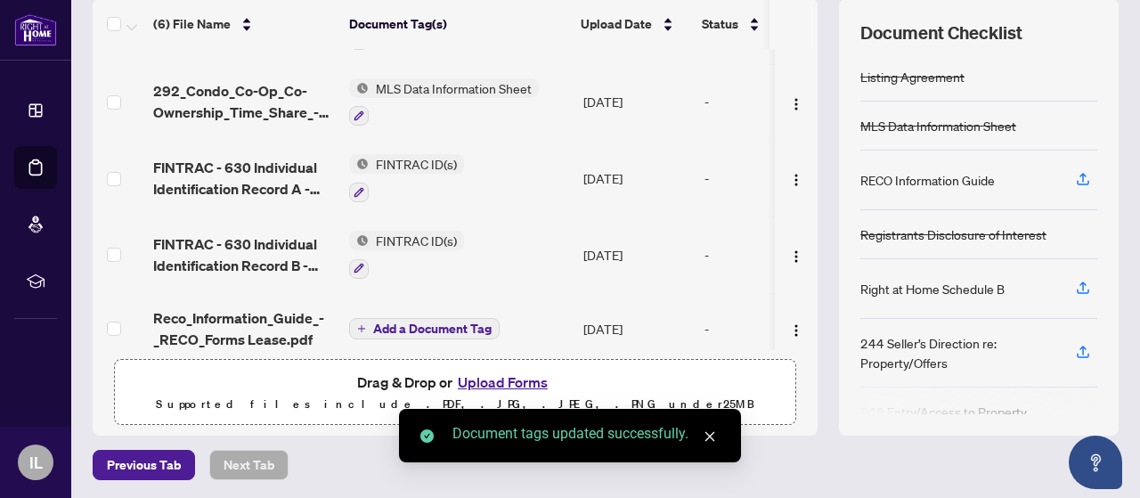
scroll to position [155, 0]
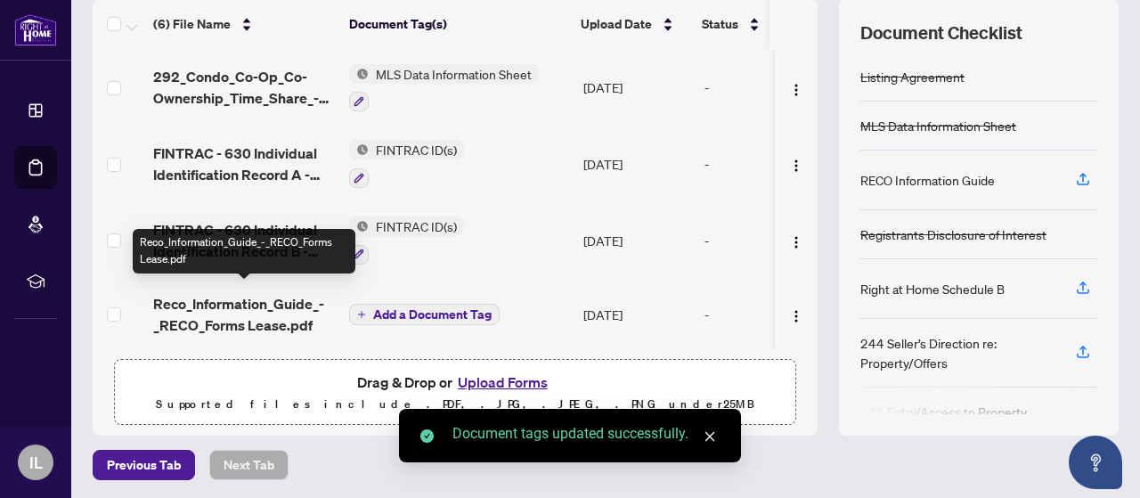
click at [257, 293] on span "Reco_Information_Guide_-_RECO_Forms Lease.pdf" at bounding box center [244, 314] width 182 height 43
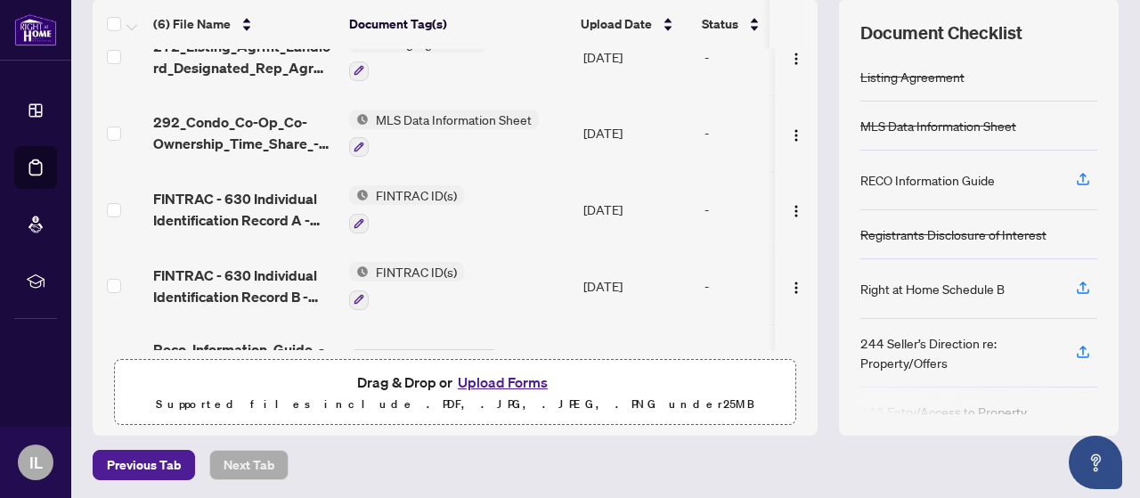
scroll to position [155, 0]
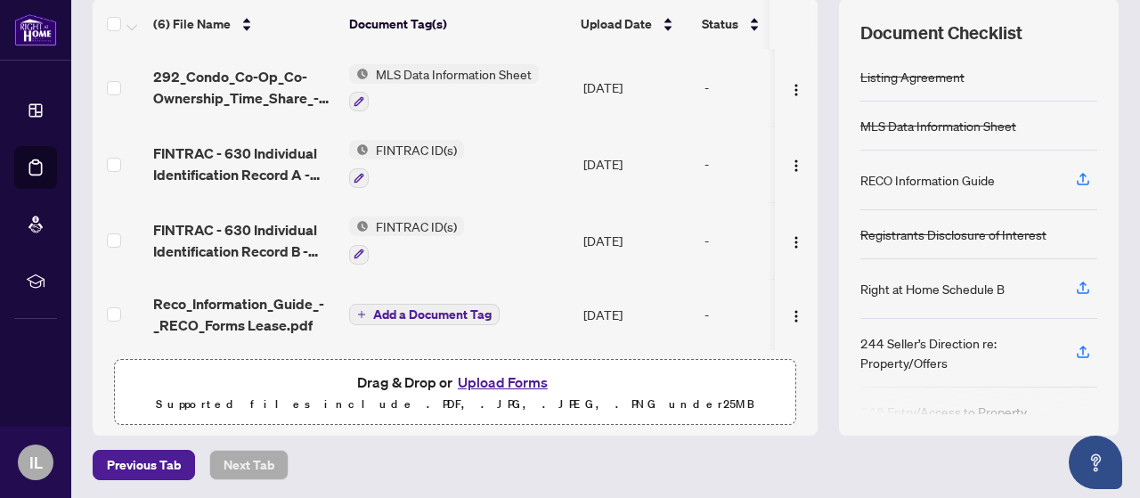
click at [423, 308] on span "Add a Document Tag" at bounding box center [432, 314] width 119 height 12
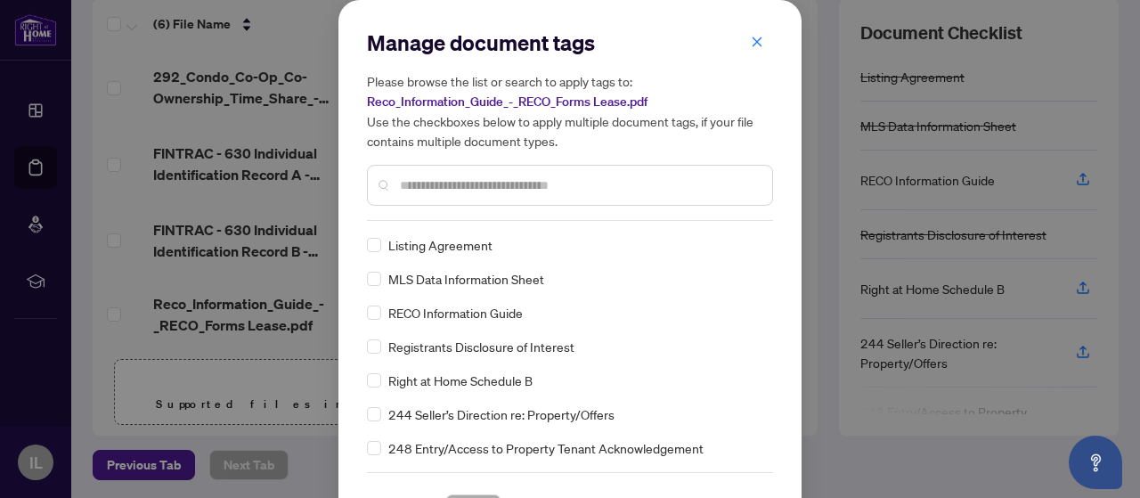
click at [419, 183] on input "text" at bounding box center [579, 186] width 358 height 20
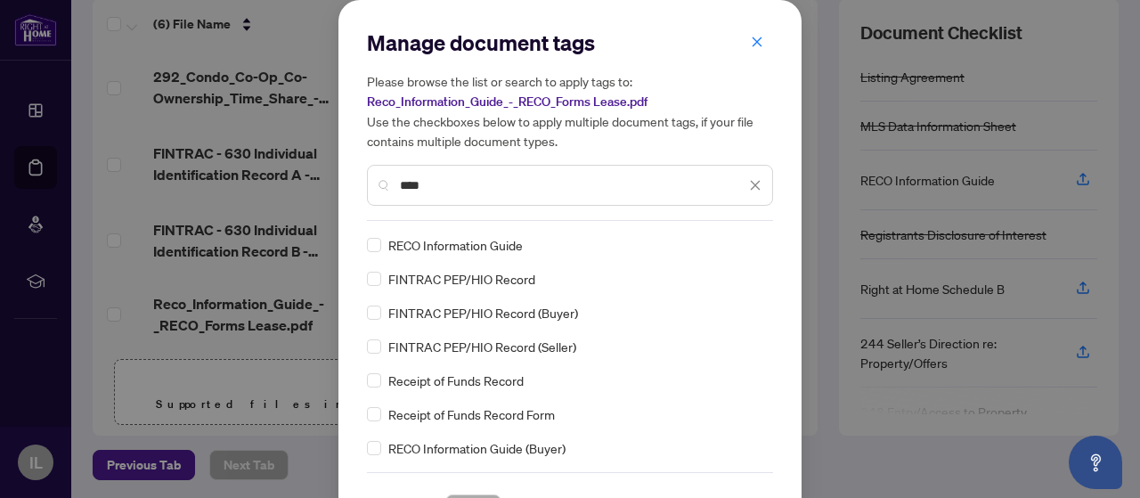
type input "****"
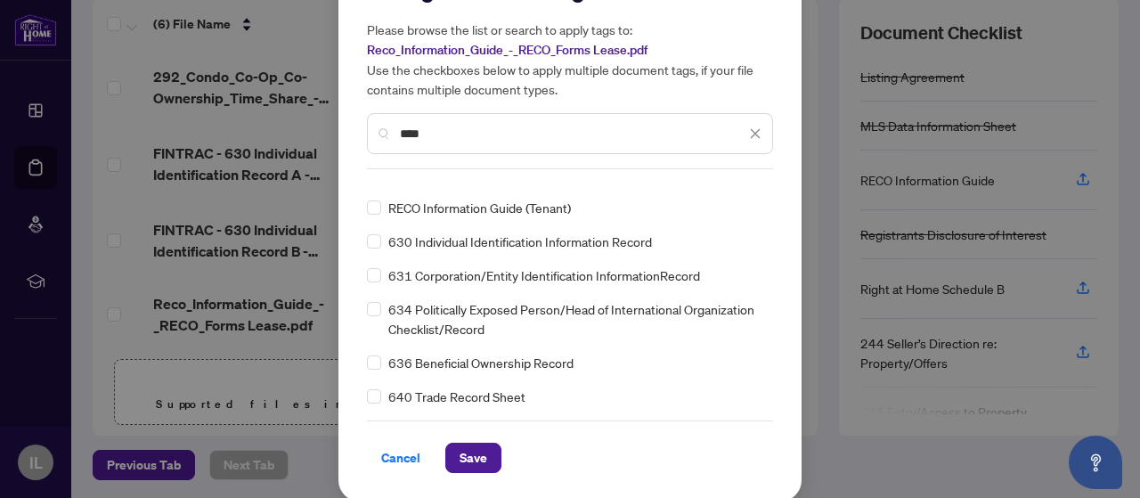
scroll to position [53, 0]
click at [467, 448] on span "Save" at bounding box center [474, 457] width 28 height 29
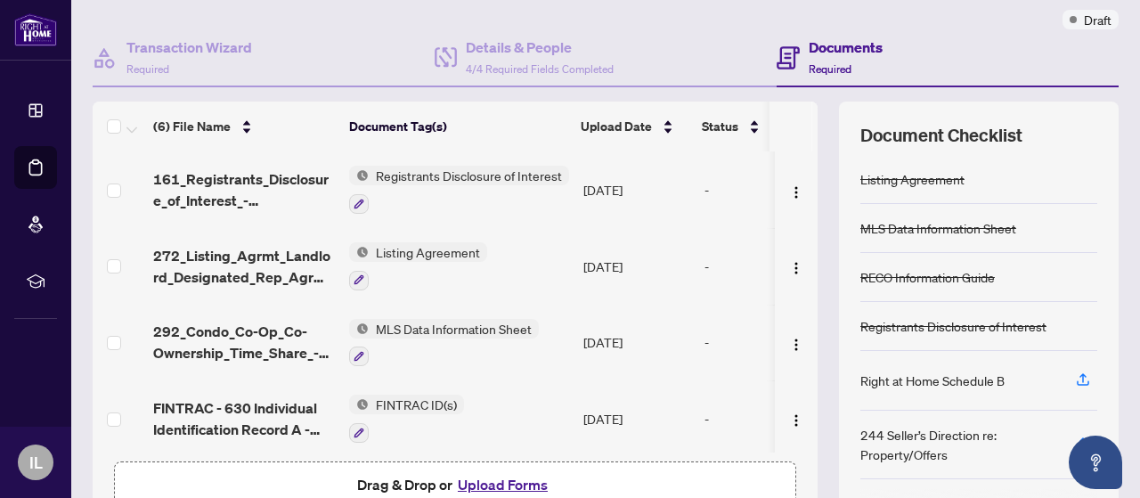
scroll to position [0, 0]
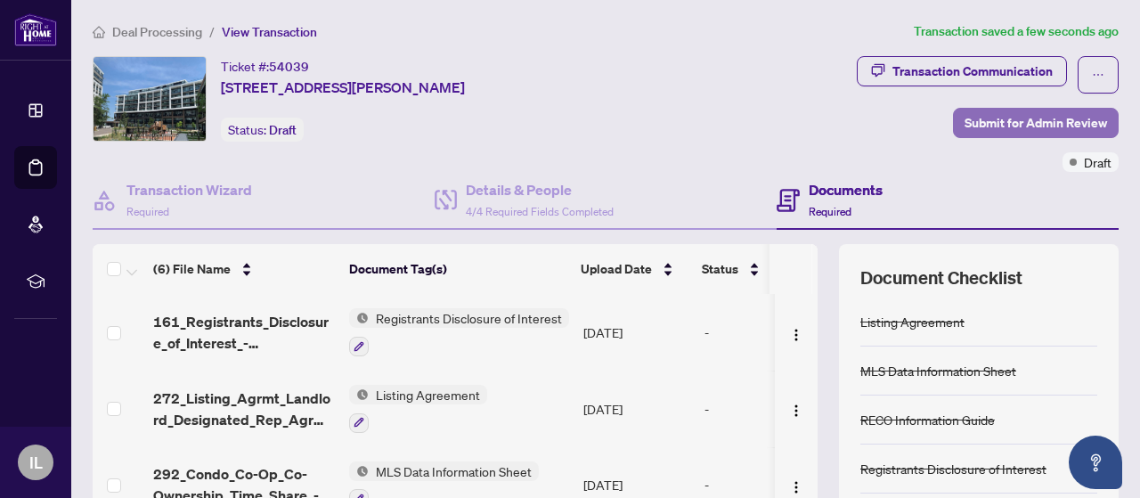
click at [990, 118] on span "Submit for Admin Review" at bounding box center [1036, 123] width 143 height 29
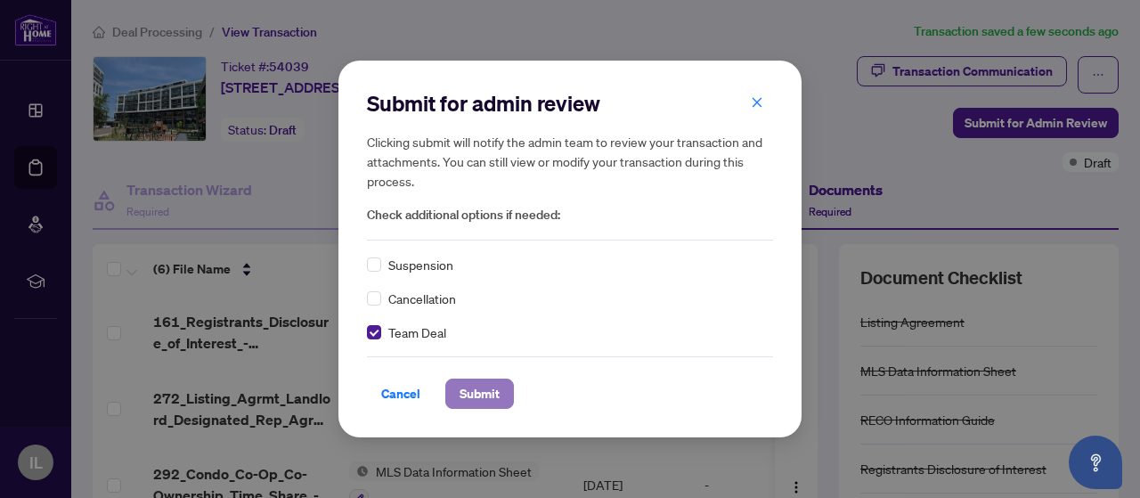
click at [484, 396] on span "Submit" at bounding box center [480, 394] width 40 height 29
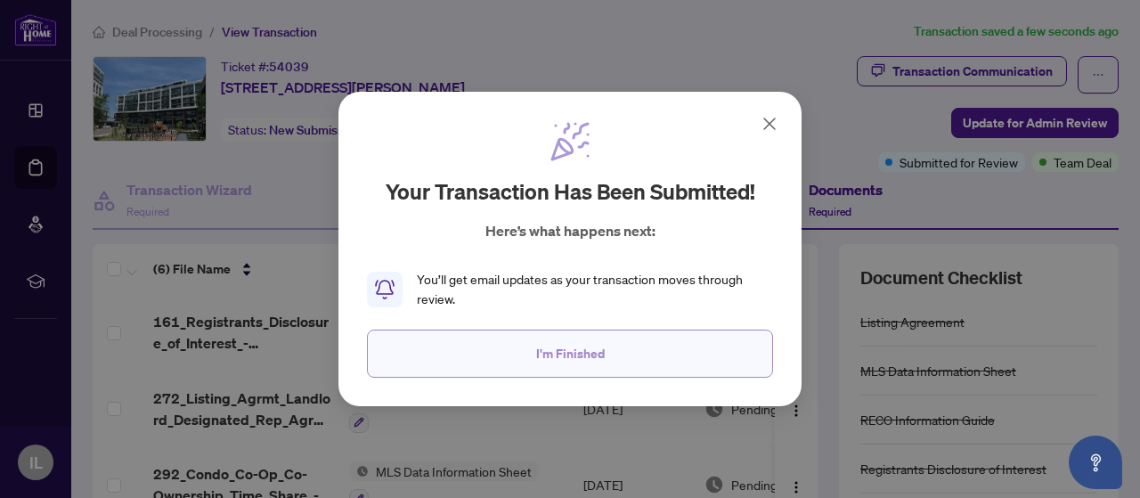
click at [583, 354] on span "I'm Finished" at bounding box center [570, 353] width 69 height 29
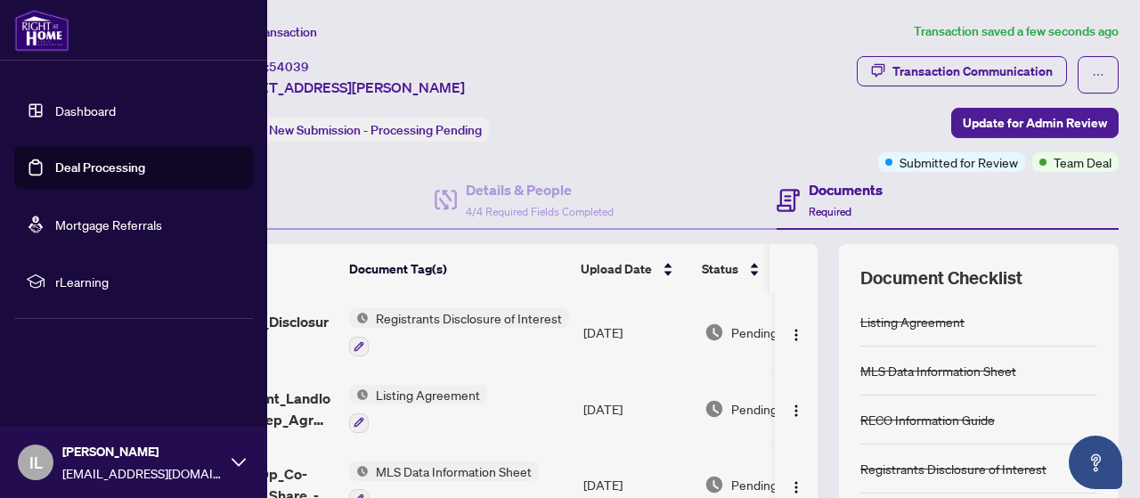
click at [84, 173] on link "Deal Processing" at bounding box center [100, 167] width 90 height 16
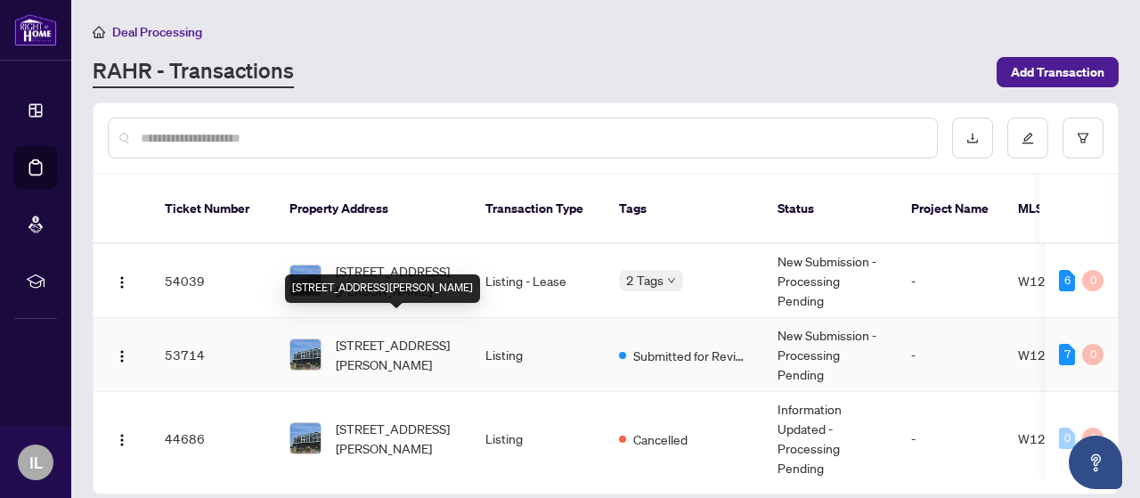
click at [381, 344] on span "[STREET_ADDRESS][PERSON_NAME]" at bounding box center [396, 354] width 121 height 39
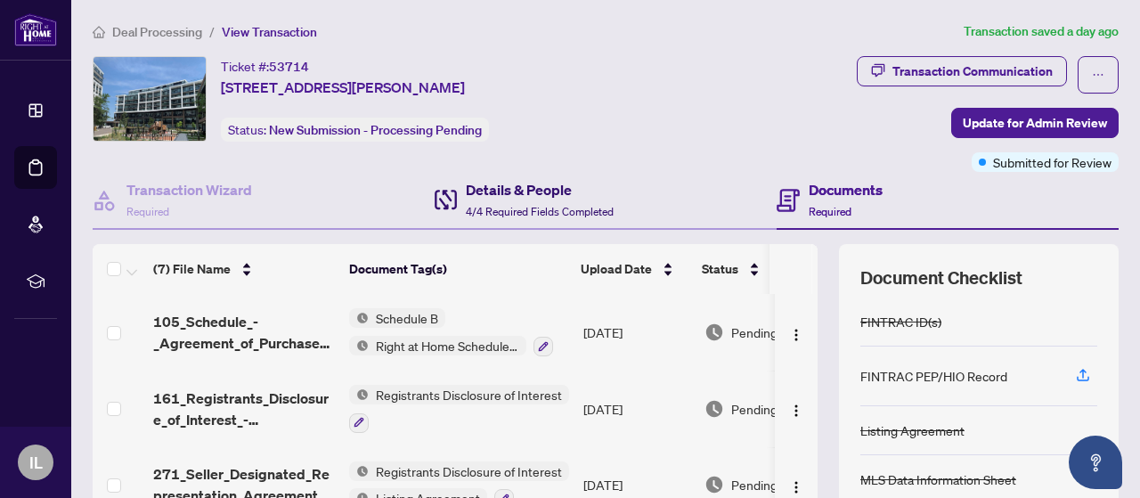
click at [572, 200] on div "Details & People 4/4 Required Fields Completed" at bounding box center [540, 200] width 148 height 42
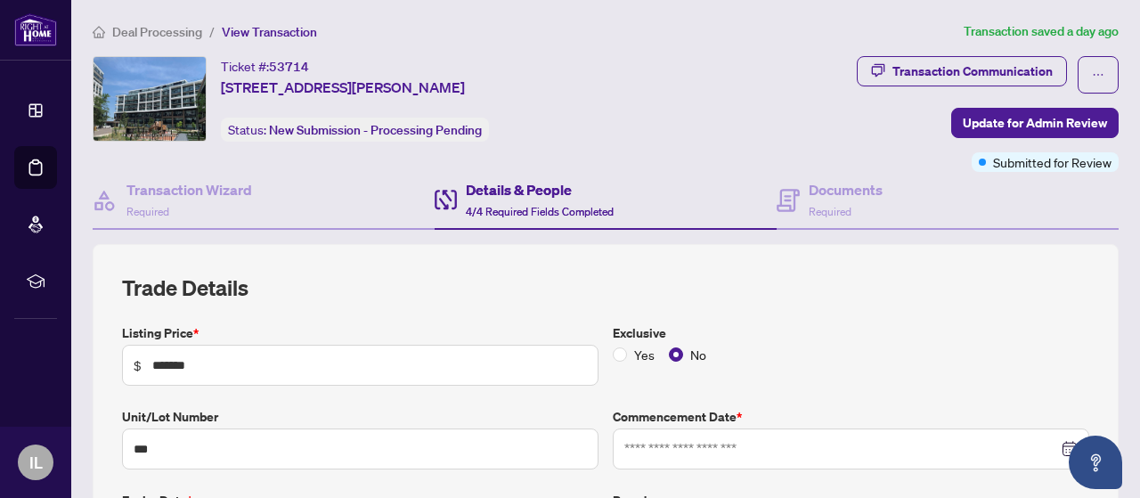
type input "**********"
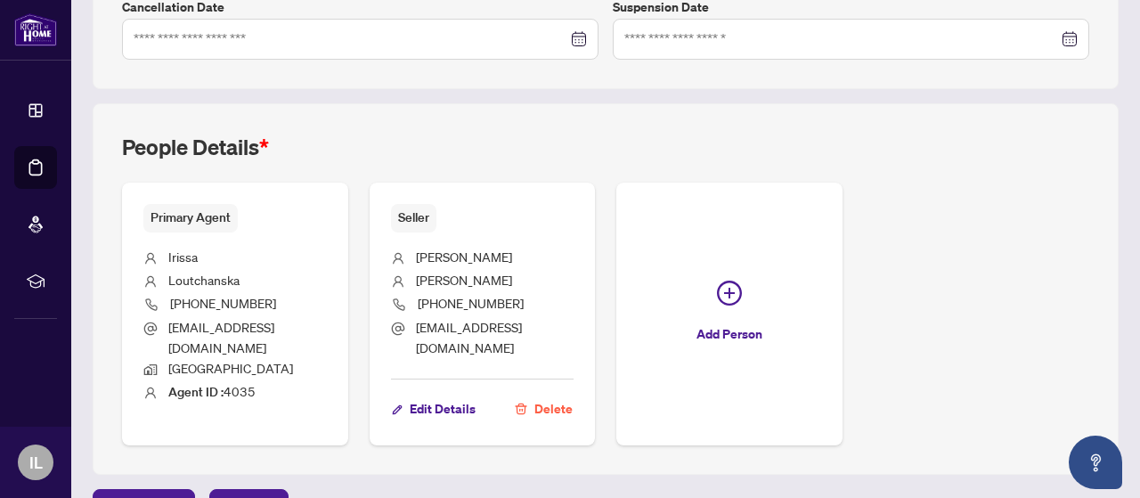
scroll to position [593, 0]
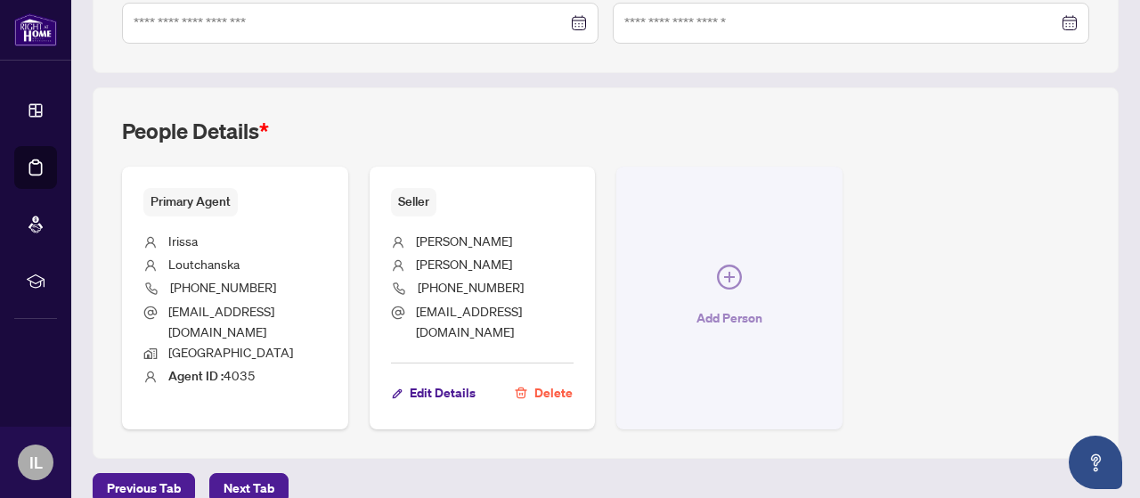
click at [742, 266] on icon "plus-circle" at bounding box center [729, 277] width 25 height 25
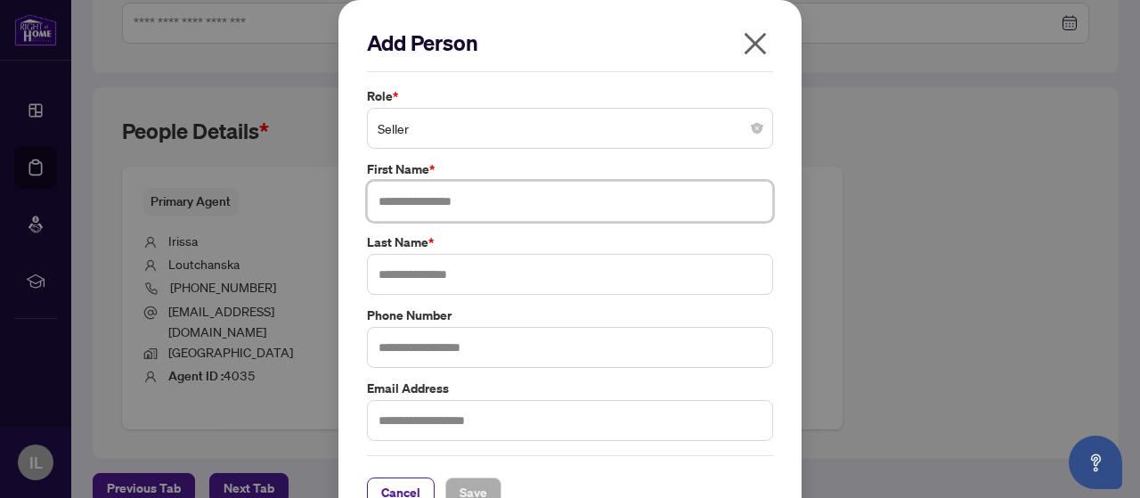
click at [453, 203] on input "text" at bounding box center [570, 201] width 406 height 41
type input "*"
type input "**********"
click at [395, 272] on input "text" at bounding box center [570, 274] width 406 height 41
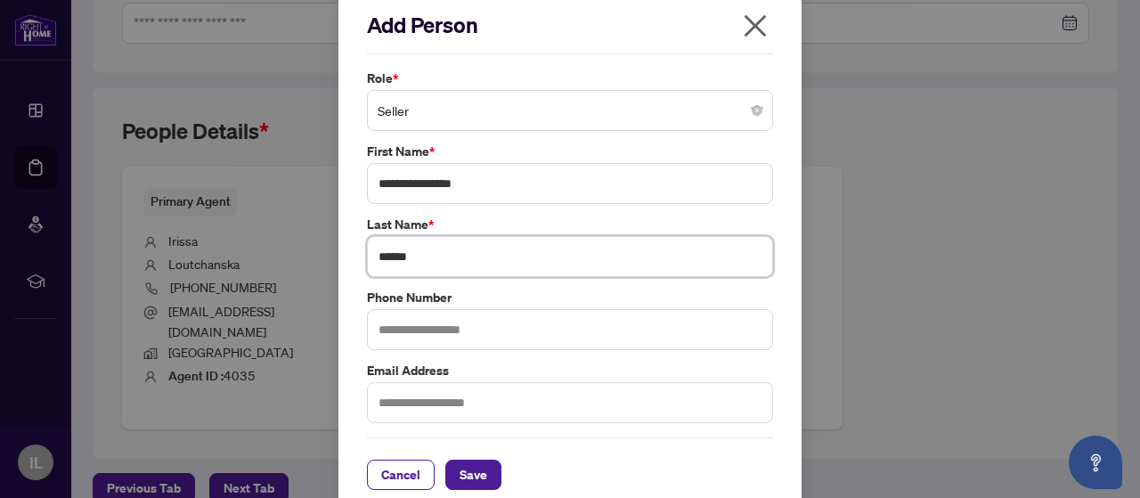
scroll to position [34, 0]
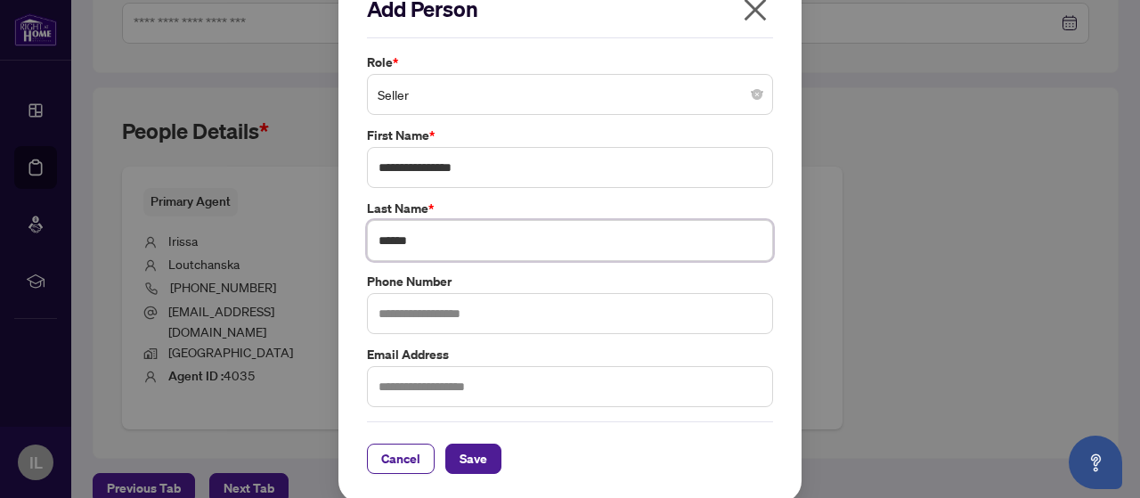
type input "******"
click at [456, 307] on input "text" at bounding box center [570, 313] width 406 height 41
type input "**********"
click at [413, 384] on input "text" at bounding box center [570, 386] width 406 height 41
paste input "**********"
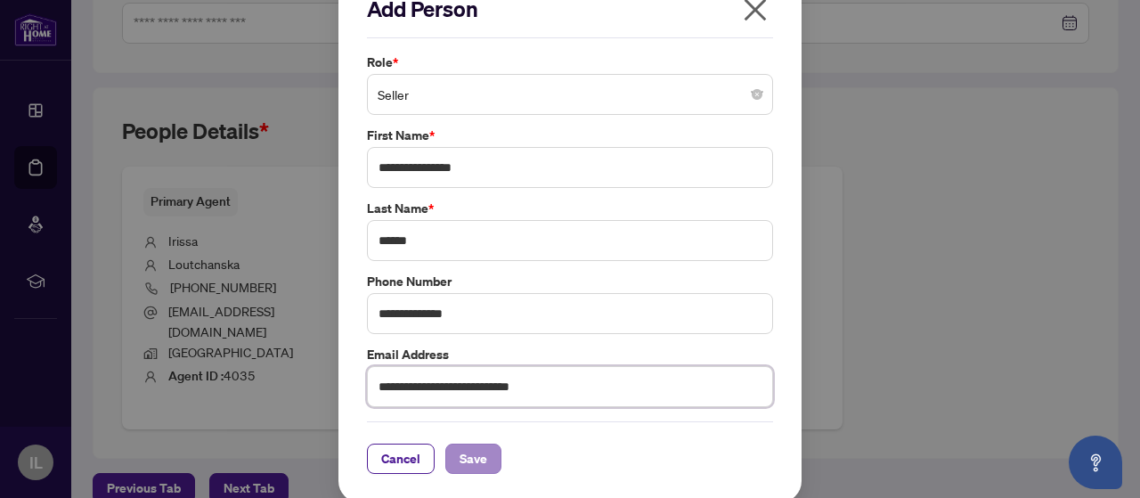
type input "**********"
click at [470, 457] on span "Save" at bounding box center [474, 459] width 28 height 29
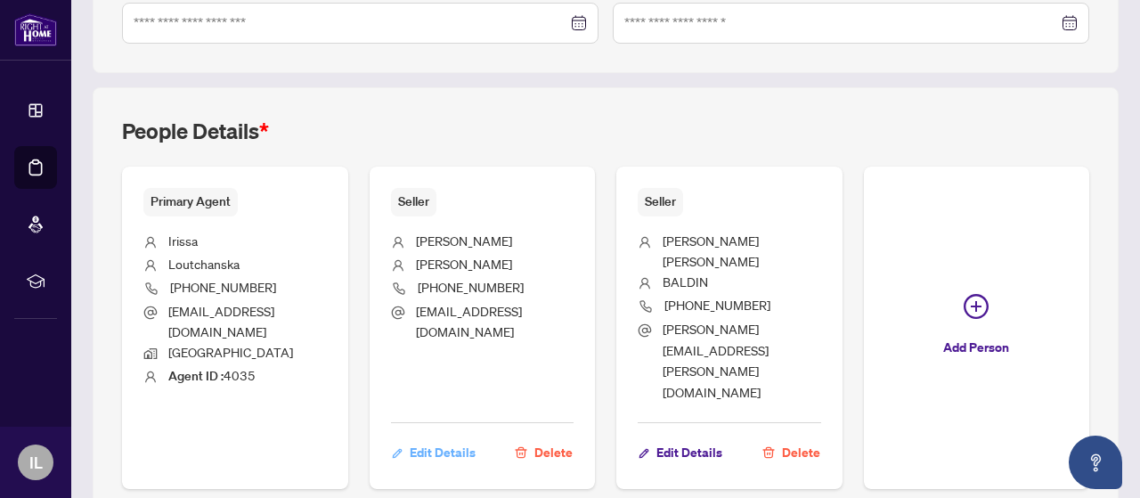
click at [476, 438] on span "Edit Details" at bounding box center [443, 452] width 66 height 29
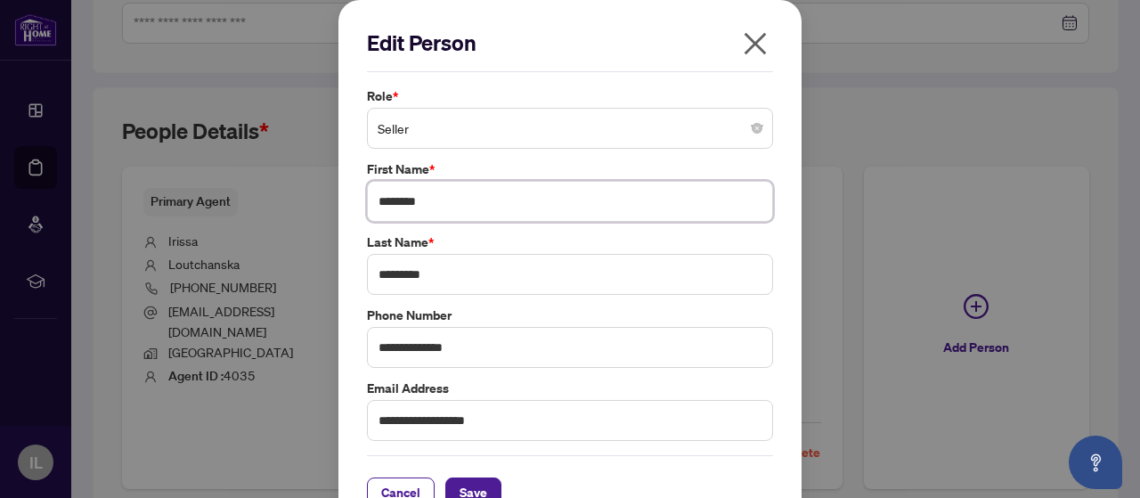
click at [470, 195] on input "********" at bounding box center [570, 201] width 406 height 41
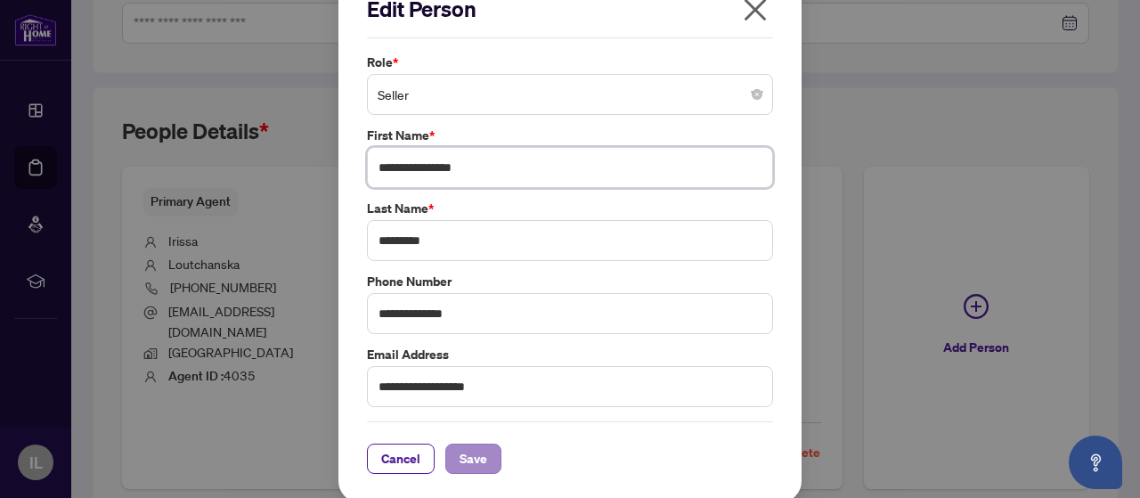
type input "**********"
click at [464, 454] on span "Save" at bounding box center [474, 459] width 28 height 29
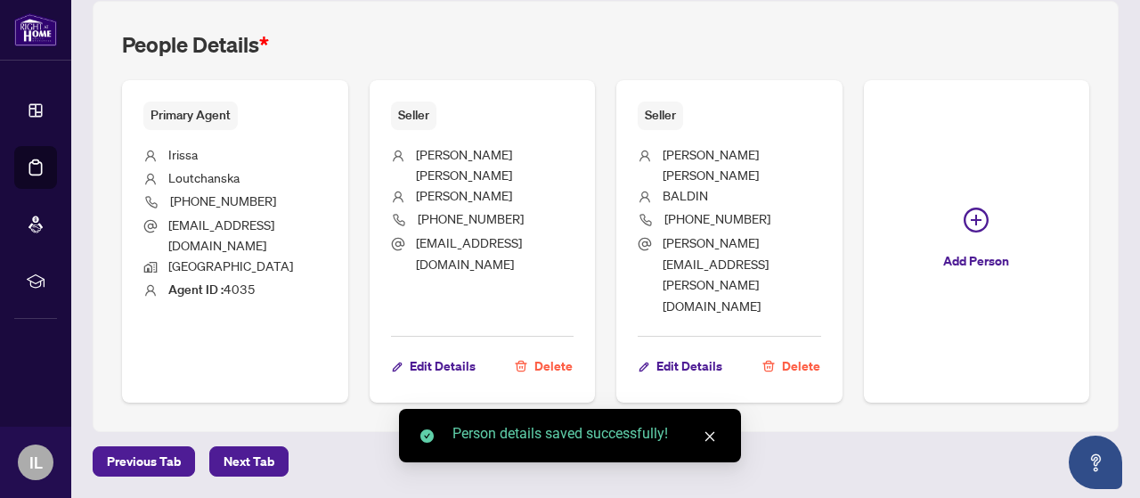
scroll to position [777, 0]
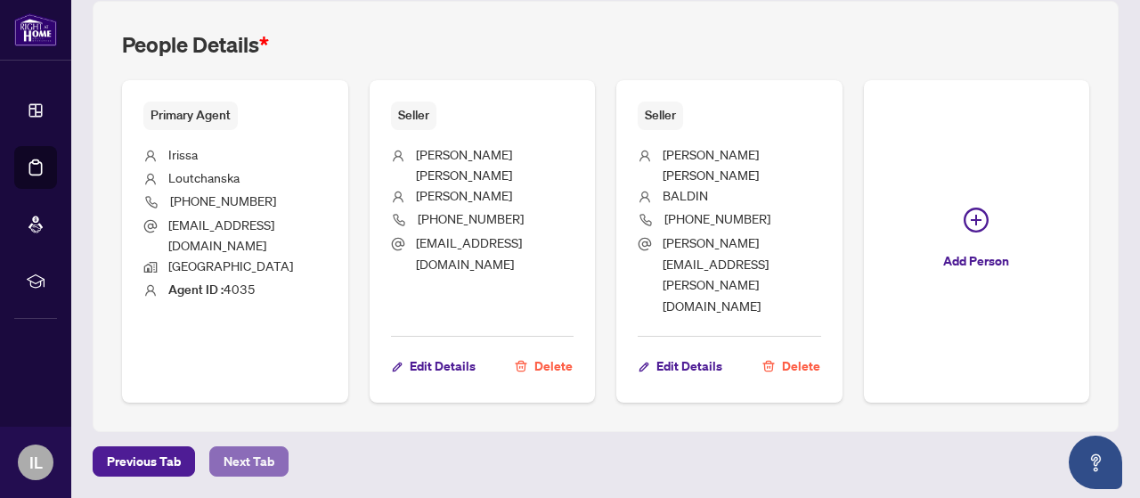
click at [209, 458] on button "Next Tab" at bounding box center [248, 461] width 79 height 30
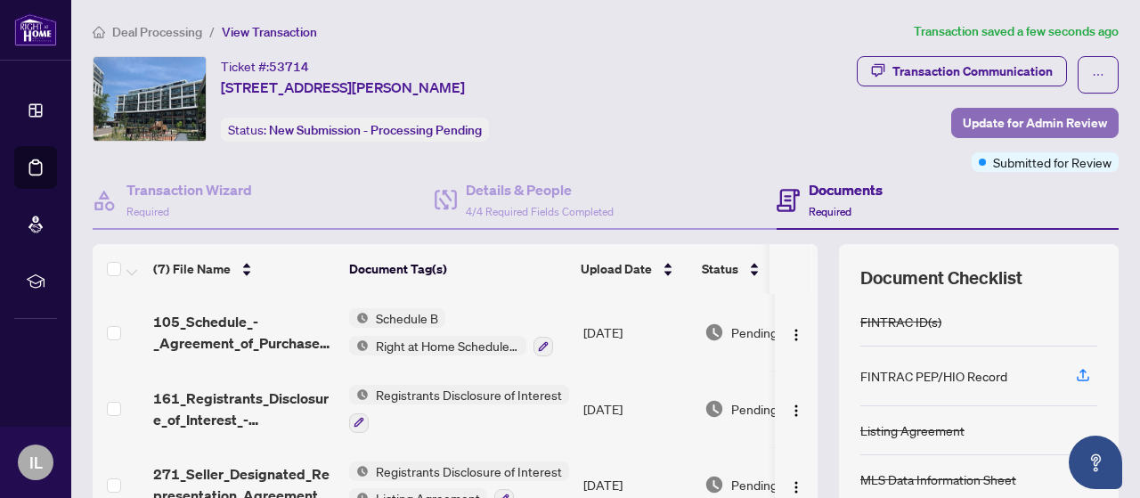
click at [1057, 117] on span "Update for Admin Review" at bounding box center [1035, 123] width 144 height 29
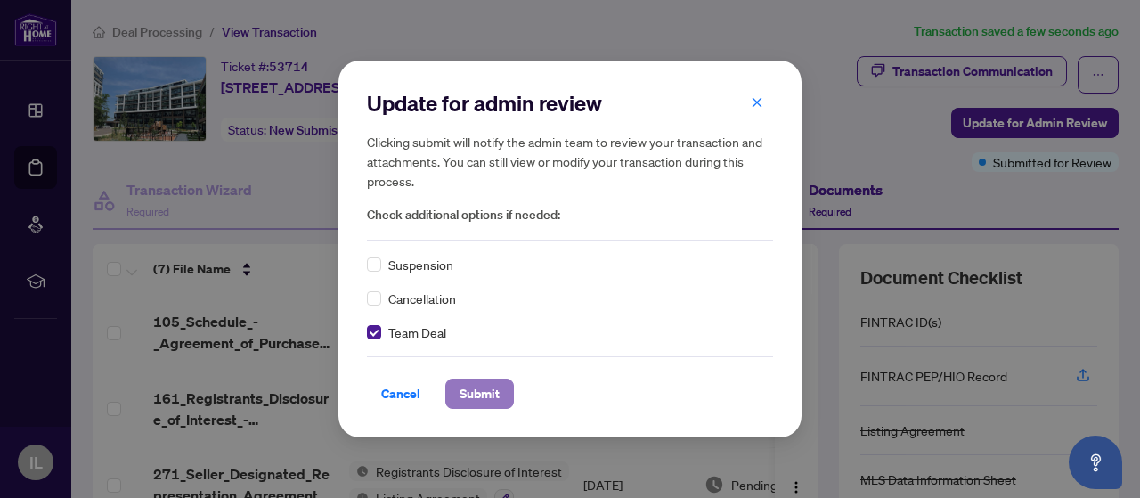
click at [476, 390] on span "Submit" at bounding box center [480, 394] width 40 height 29
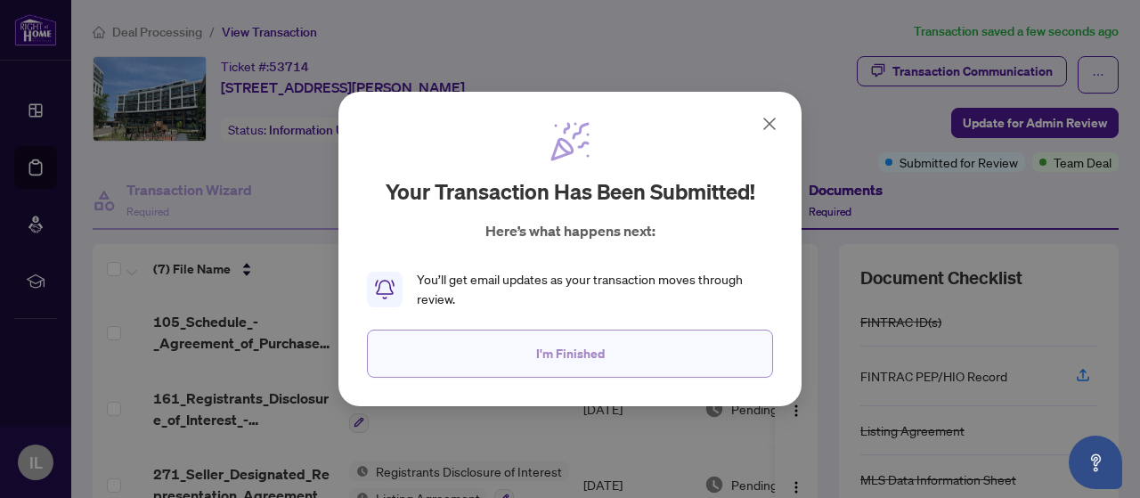
click at [644, 372] on button "I'm Finished" at bounding box center [570, 354] width 406 height 48
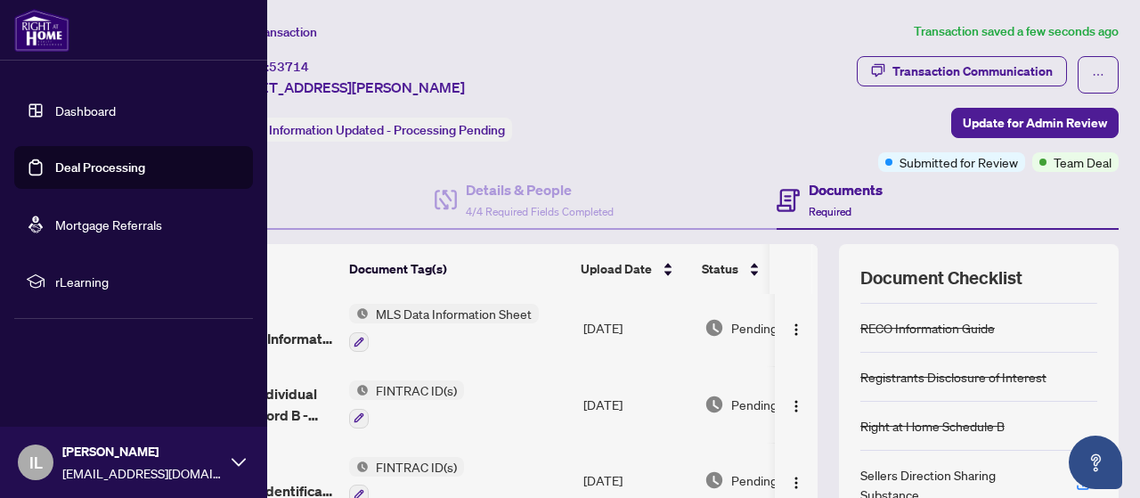
click at [88, 104] on link "Dashboard" at bounding box center [85, 110] width 61 height 16
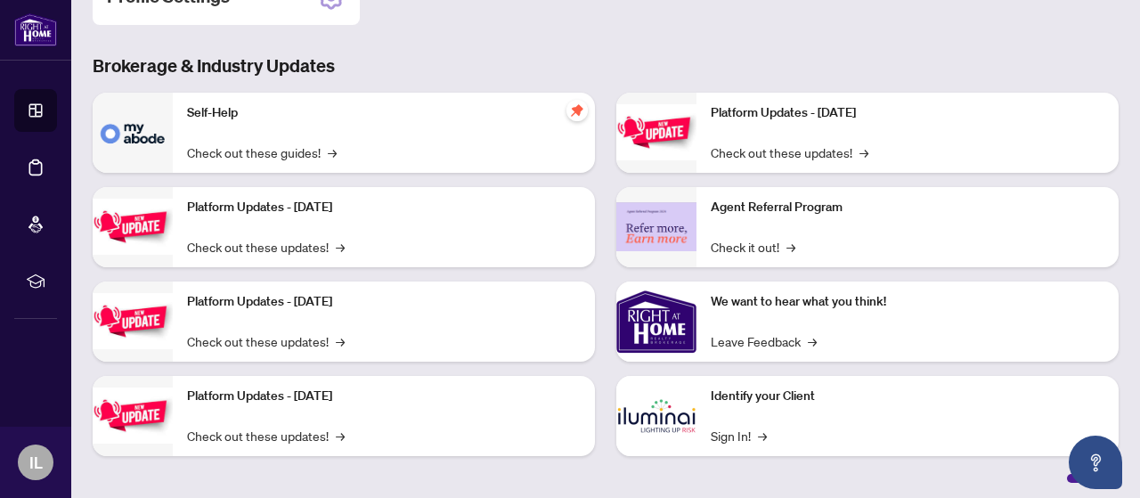
scroll to position [317, 0]
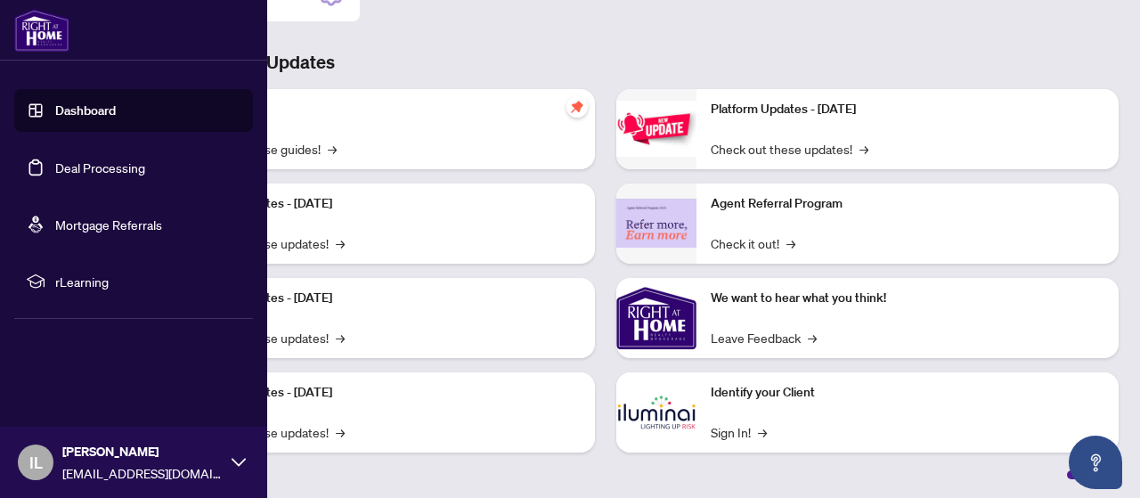
click at [100, 282] on span "rLearning" at bounding box center [147, 282] width 185 height 20
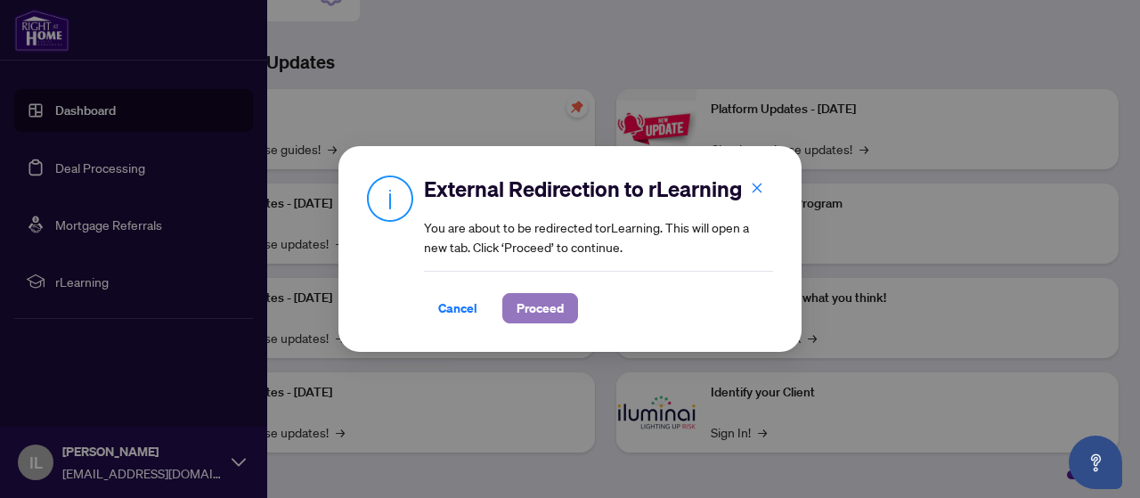
click at [563, 296] on button "Proceed" at bounding box center [541, 308] width 76 height 30
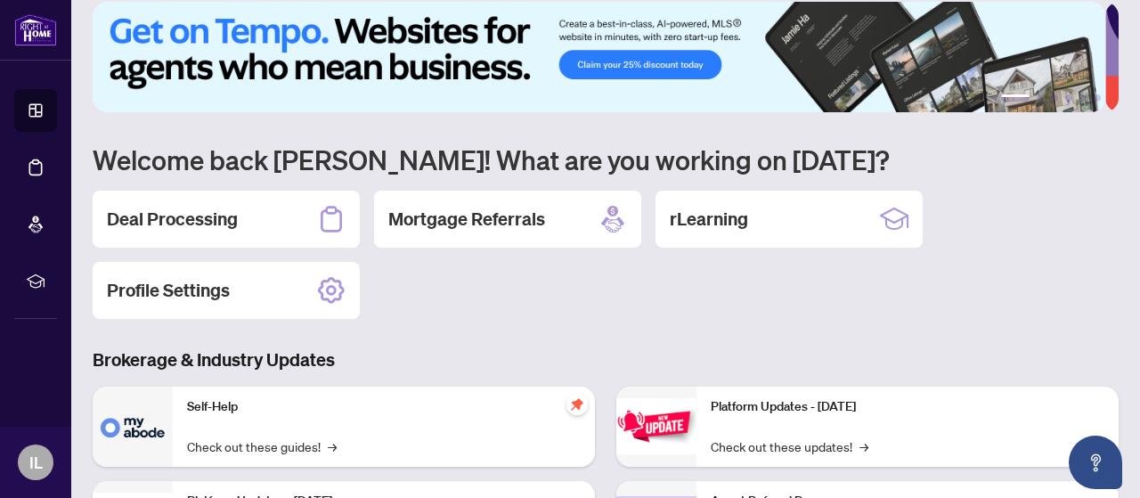
scroll to position [0, 0]
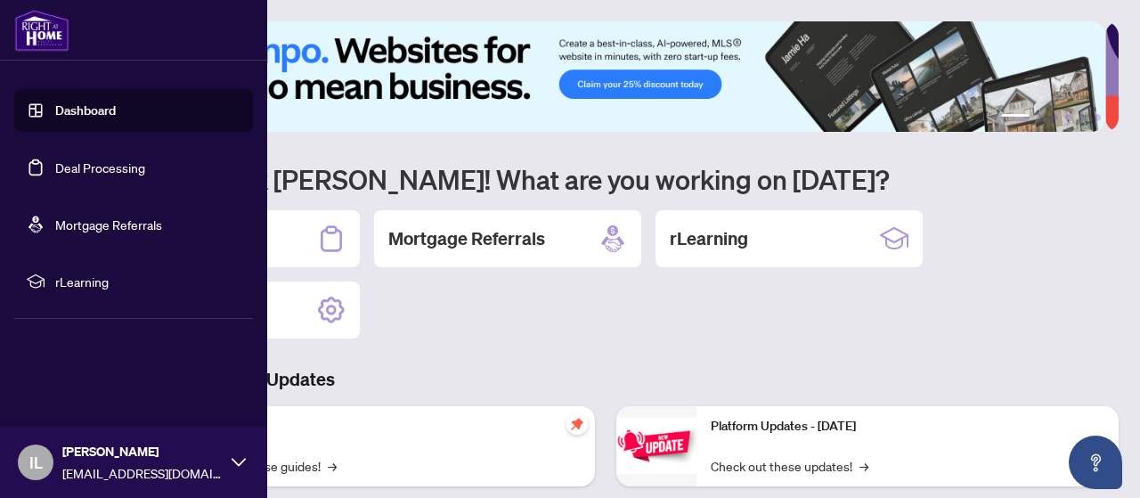
click at [37, 19] on img at bounding box center [41, 30] width 55 height 43
click at [116, 106] on link "Dashboard" at bounding box center [85, 110] width 61 height 16
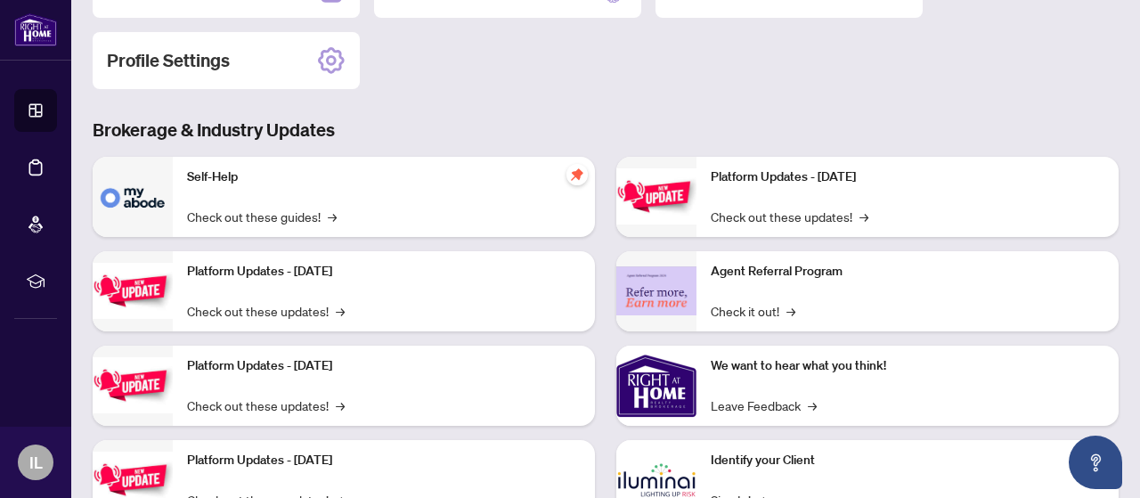
scroll to position [297, 0]
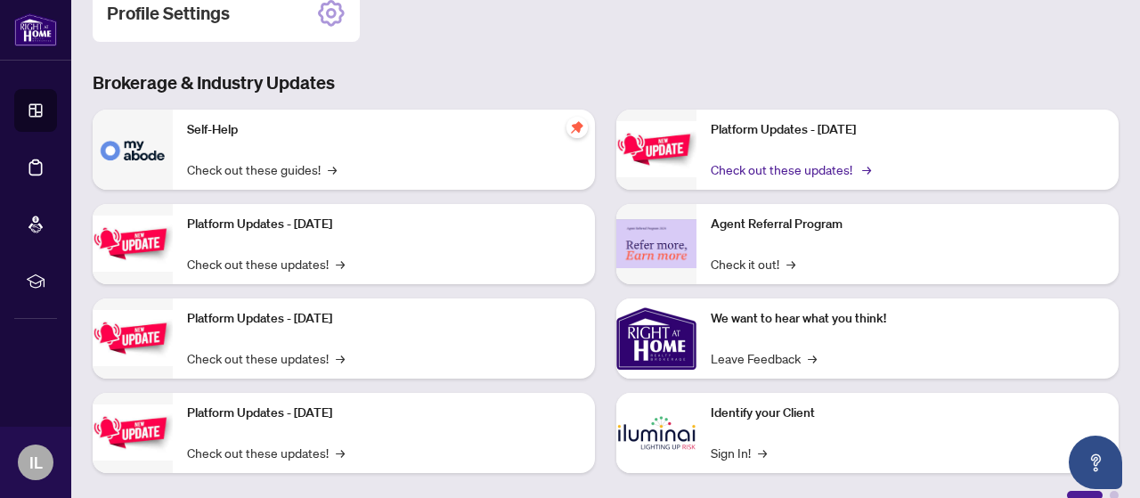
click at [797, 165] on link "Check out these updates! →" at bounding box center [790, 169] width 158 height 20
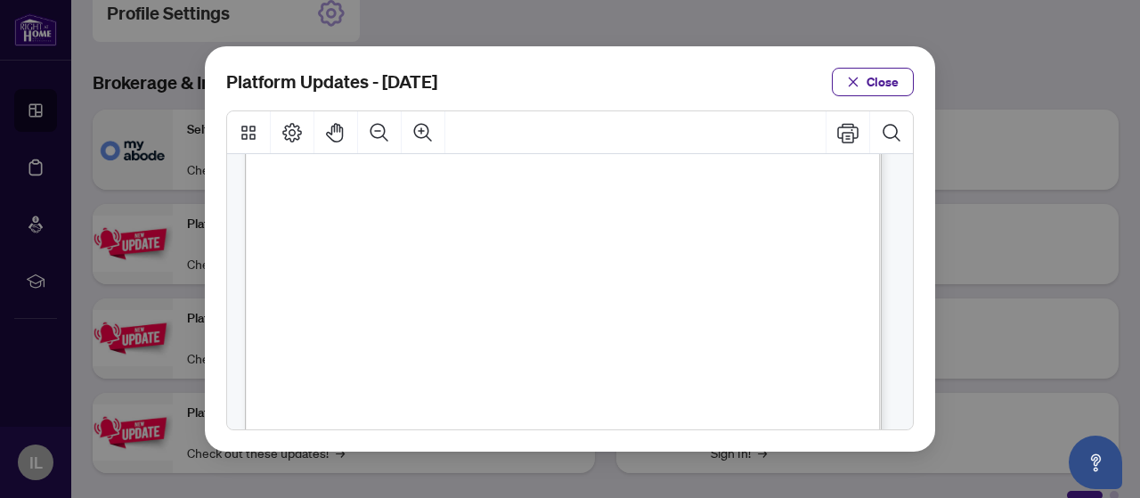
scroll to position [660, 0]
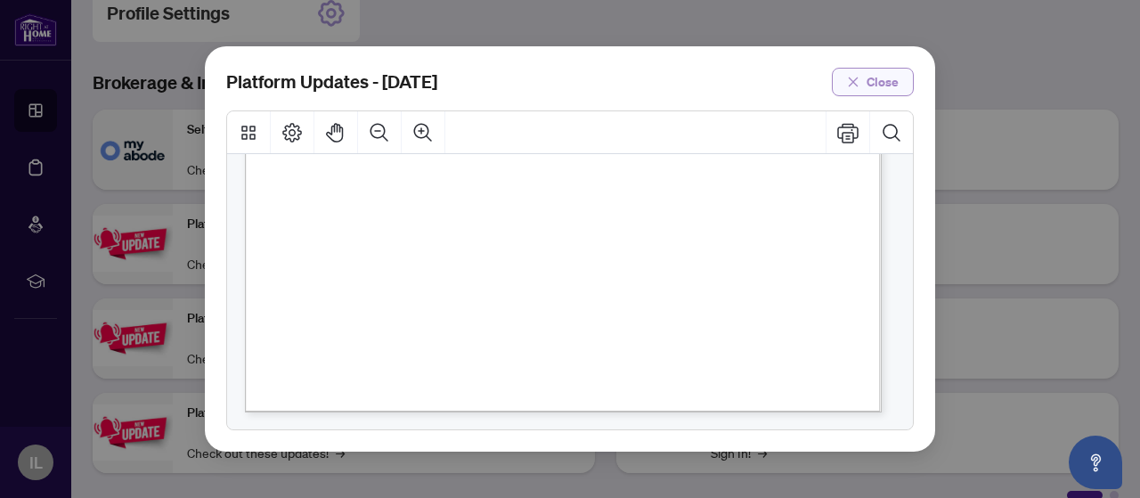
click at [890, 71] on span "Close" at bounding box center [883, 82] width 32 height 29
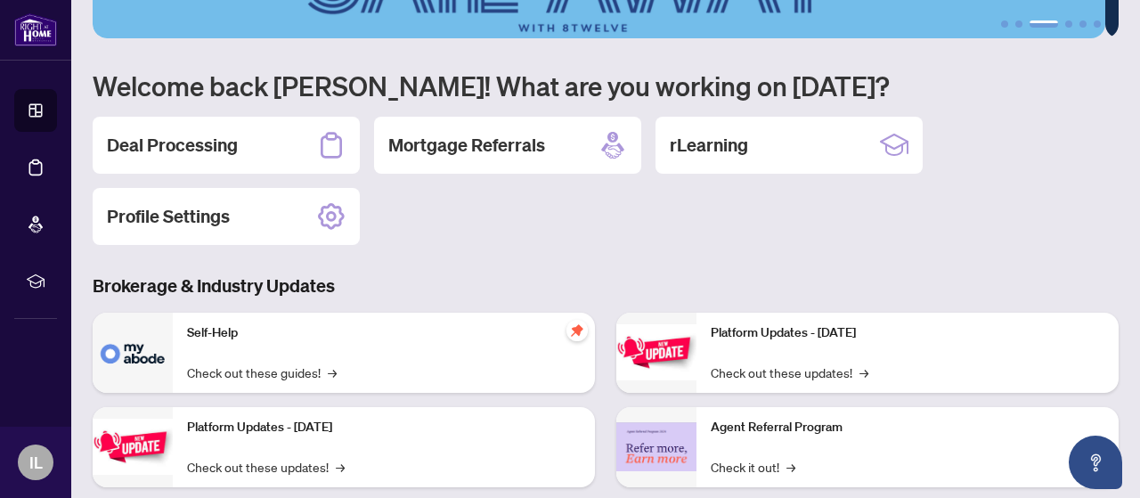
scroll to position [0, 0]
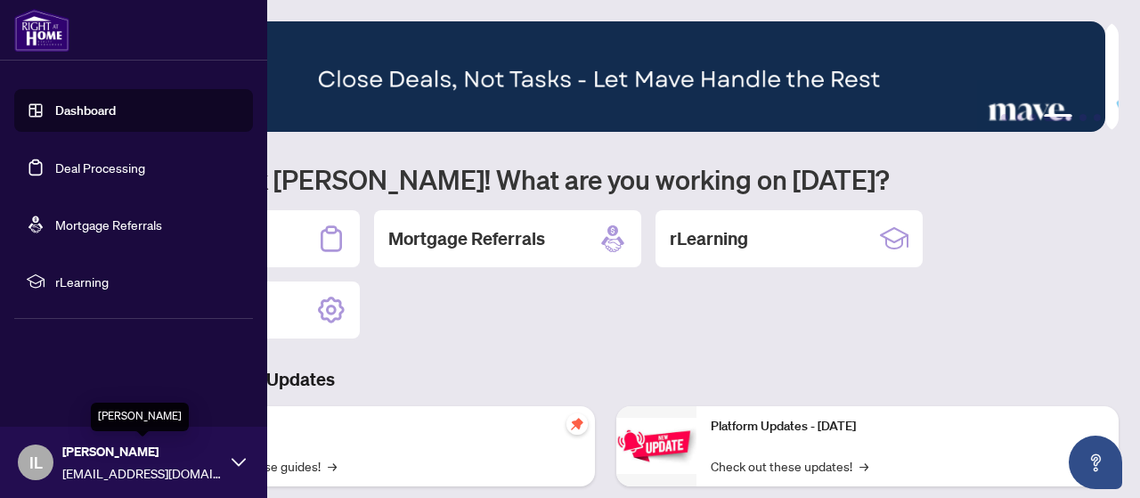
click at [116, 463] on span "[EMAIL_ADDRESS][DOMAIN_NAME]" at bounding box center [142, 473] width 160 height 20
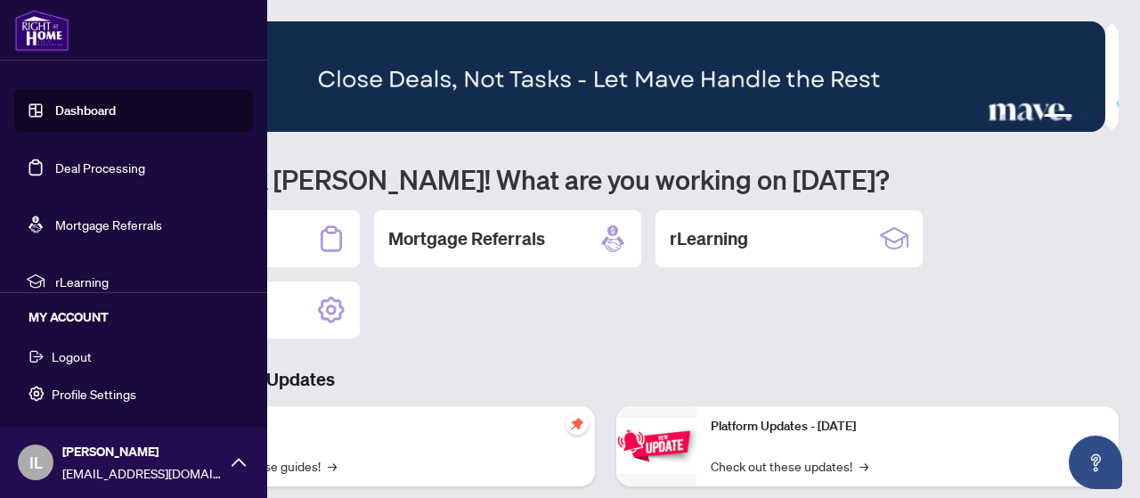
click at [98, 315] on h5 "MY ACCOUNT" at bounding box center [141, 317] width 225 height 20
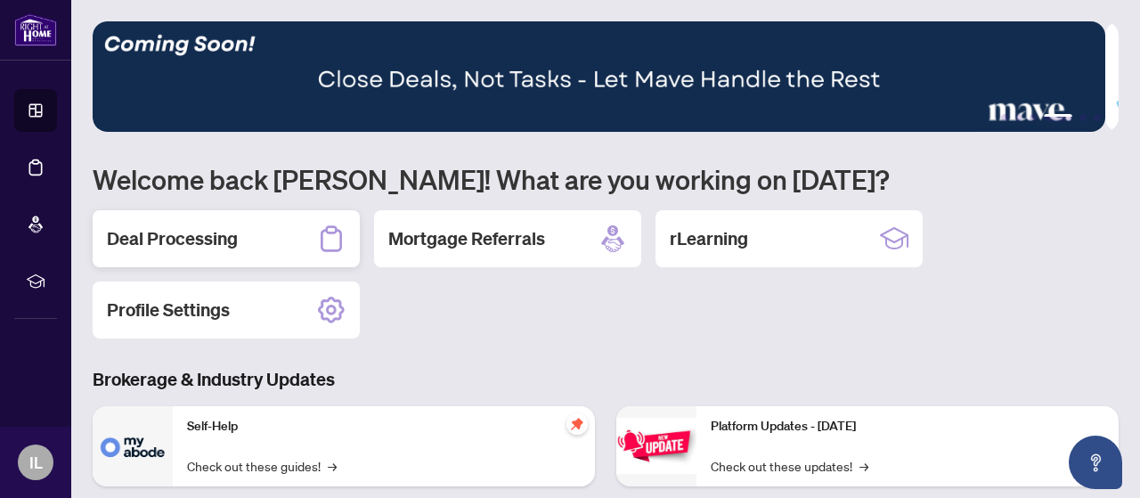
click at [239, 237] on div "Deal Processing" at bounding box center [226, 238] width 267 height 57
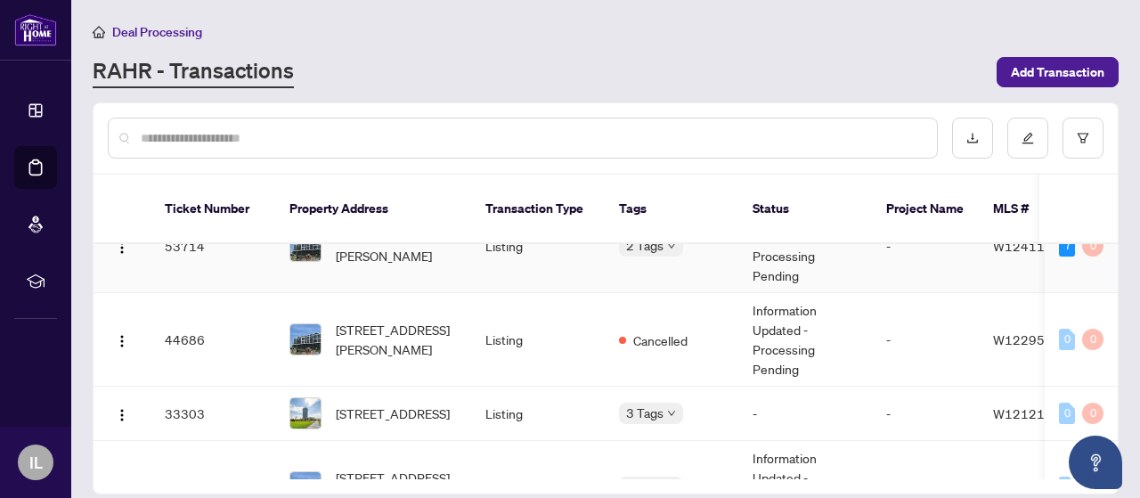
scroll to position [232, 0]
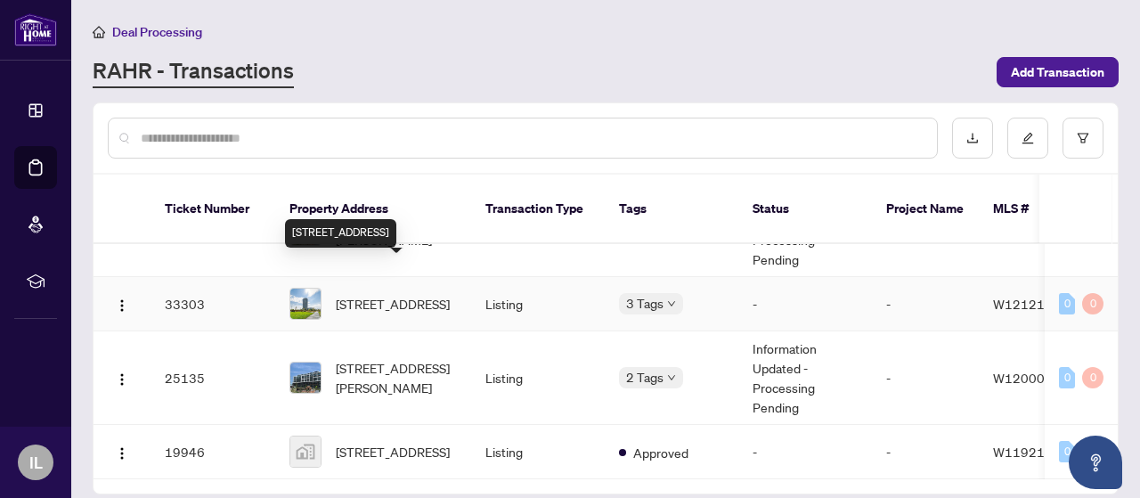
click at [418, 294] on span "[STREET_ADDRESS]" at bounding box center [393, 304] width 114 height 20
